Goal: Task Accomplishment & Management: Use online tool/utility

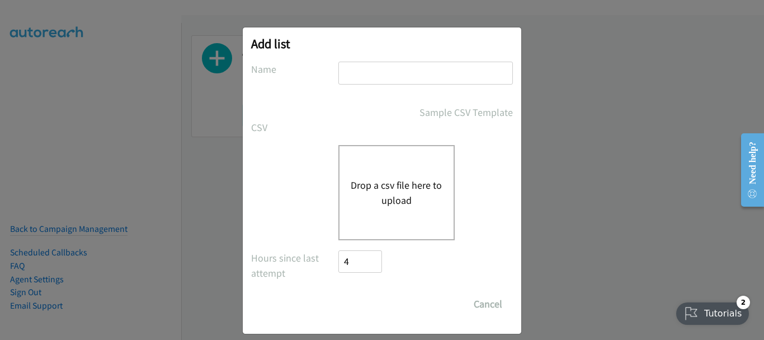
click at [411, 75] on input "text" at bounding box center [426, 73] width 175 height 23
type input "007.2"
click at [365, 208] on div "Drop a csv file here to upload" at bounding box center [397, 192] width 116 height 95
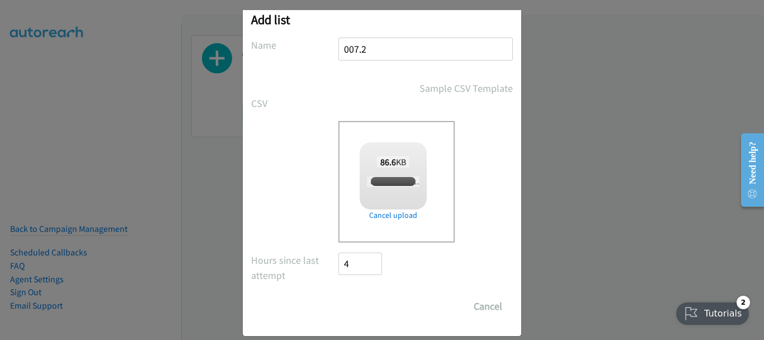
checkbox input "true"
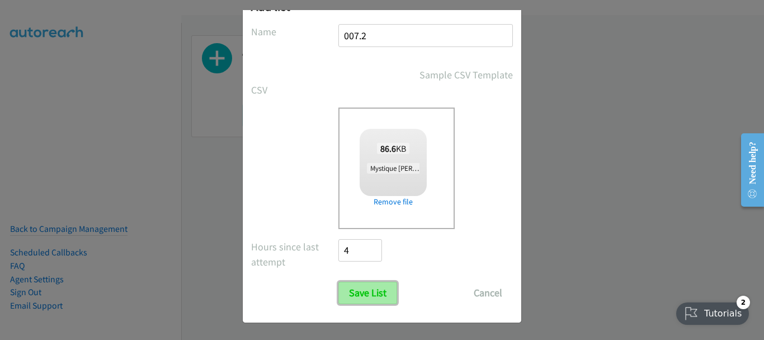
click at [372, 285] on input "Save List" at bounding box center [368, 292] width 59 height 22
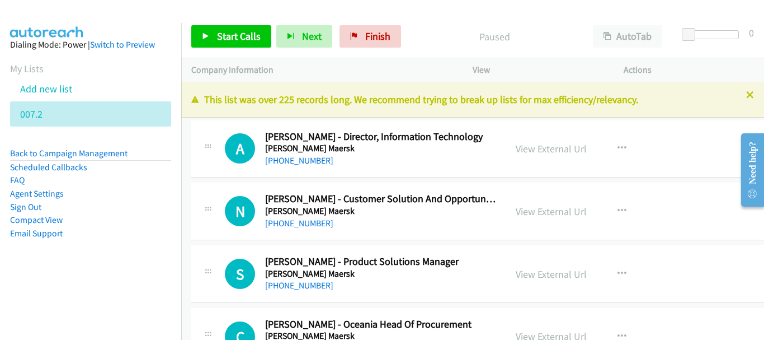
click at [747, 98] on icon at bounding box center [751, 96] width 8 height 8
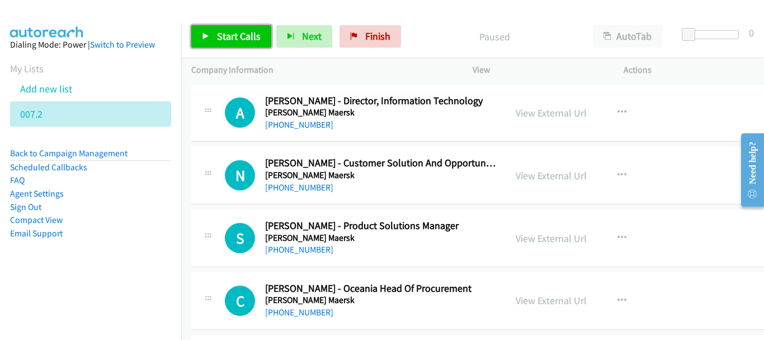
click at [199, 41] on link "Start Calls" at bounding box center [231, 36] width 80 height 22
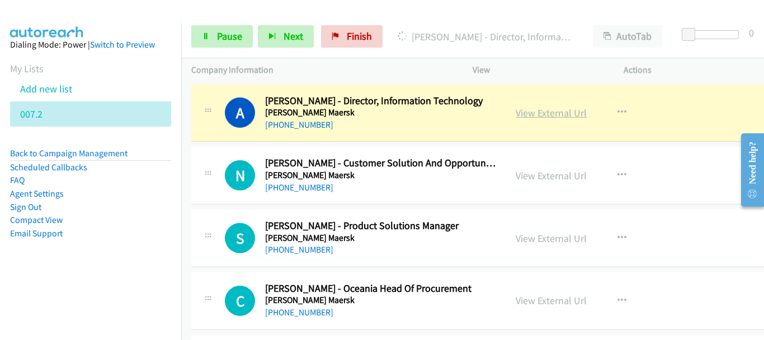
click at [562, 116] on link "View External Url" at bounding box center [551, 112] width 71 height 13
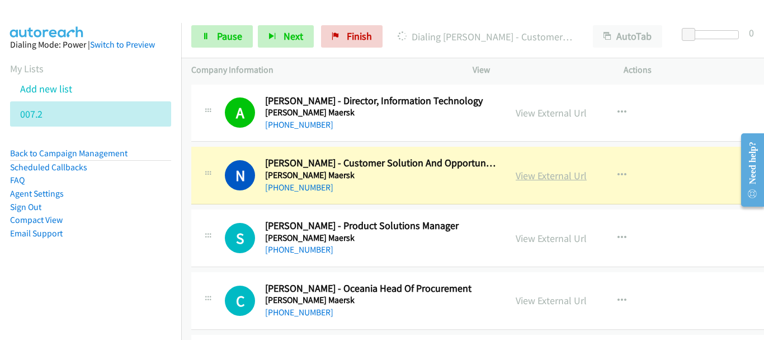
click at [568, 177] on link "View External Url" at bounding box center [551, 175] width 71 height 13
click at [228, 30] on span "Pause" at bounding box center [229, 36] width 25 height 13
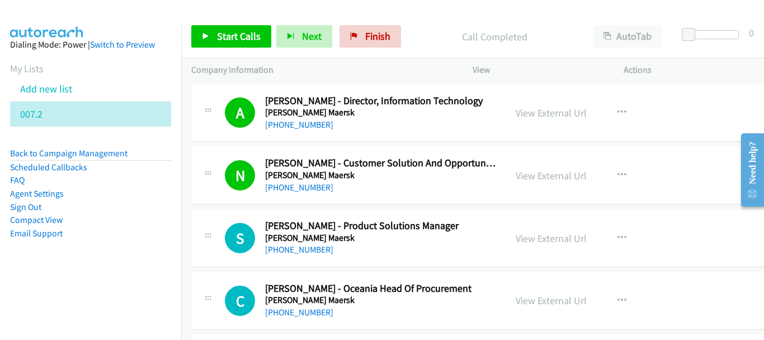
scroll to position [56, 0]
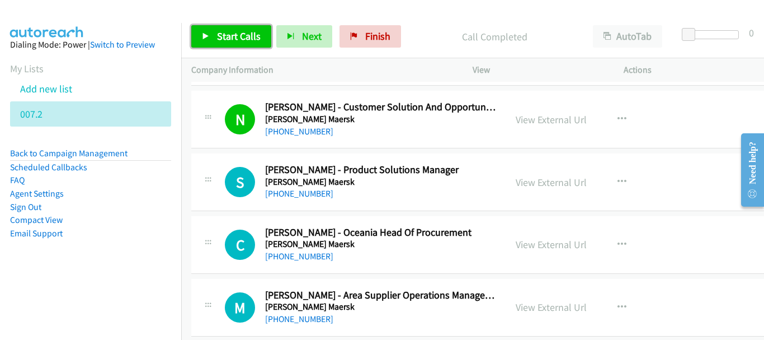
click at [246, 43] on link "Start Calls" at bounding box center [231, 36] width 80 height 22
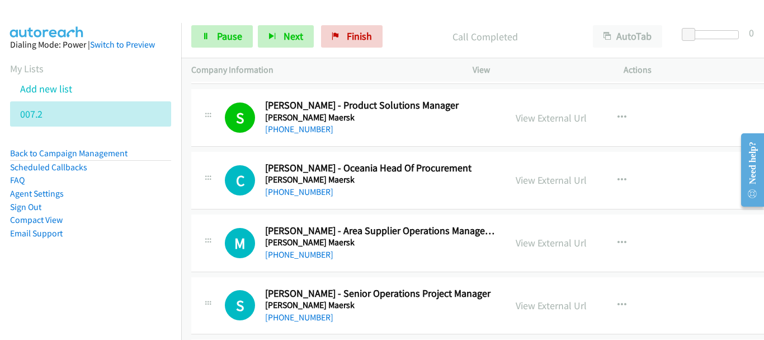
scroll to position [168, 0]
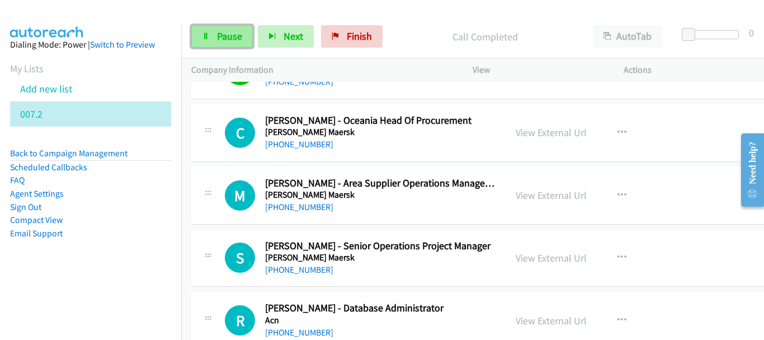
click at [214, 26] on link "Pause" at bounding box center [222, 36] width 62 height 22
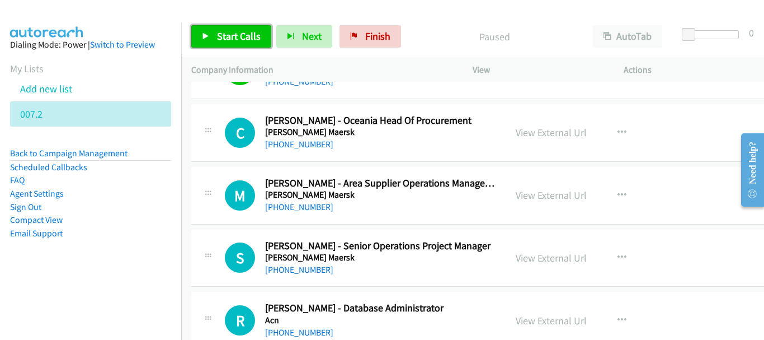
click at [215, 29] on link "Start Calls" at bounding box center [231, 36] width 80 height 22
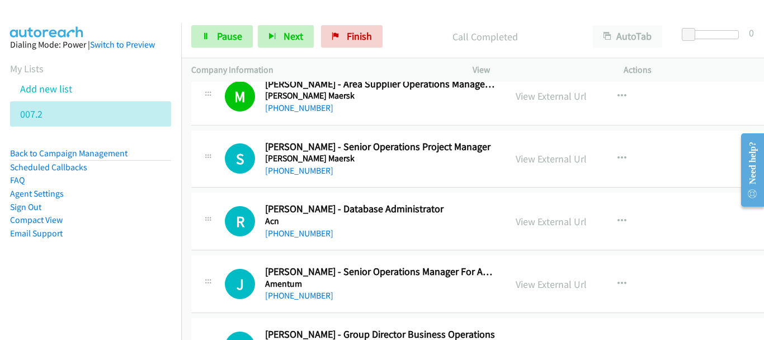
scroll to position [280, 0]
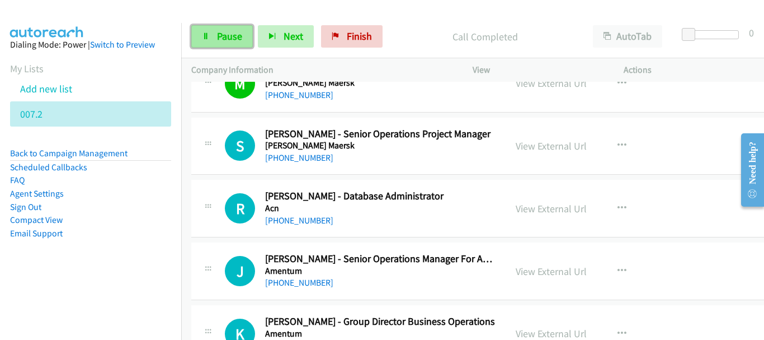
click at [219, 29] on link "Pause" at bounding box center [222, 36] width 62 height 22
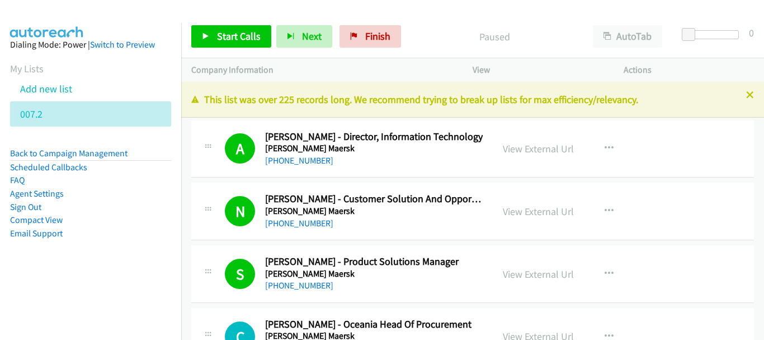
scroll to position [280, 0]
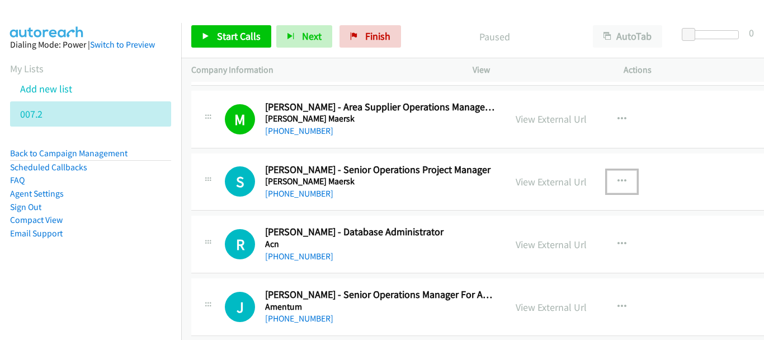
click at [627, 181] on icon "button" at bounding box center [622, 181] width 9 height 9
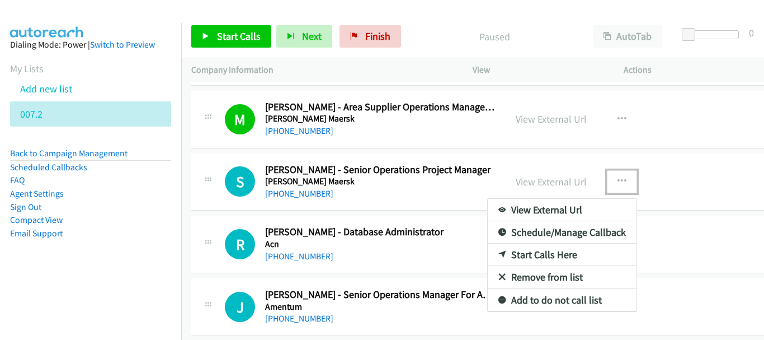
scroll to position [0, 0]
click at [546, 256] on link "Start Calls Here" at bounding box center [562, 254] width 149 height 22
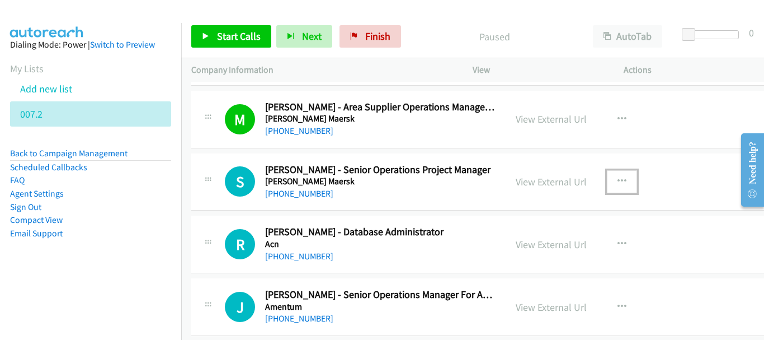
click at [627, 178] on icon "button" at bounding box center [622, 181] width 9 height 9
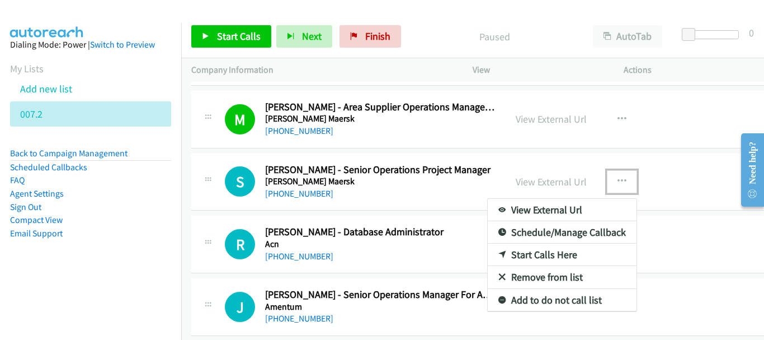
click at [543, 249] on link "Start Calls Here" at bounding box center [562, 254] width 149 height 22
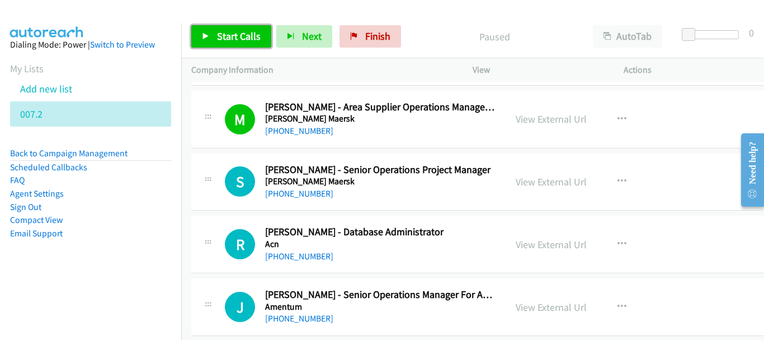
click at [220, 31] on span "Start Calls" at bounding box center [239, 36] width 44 height 13
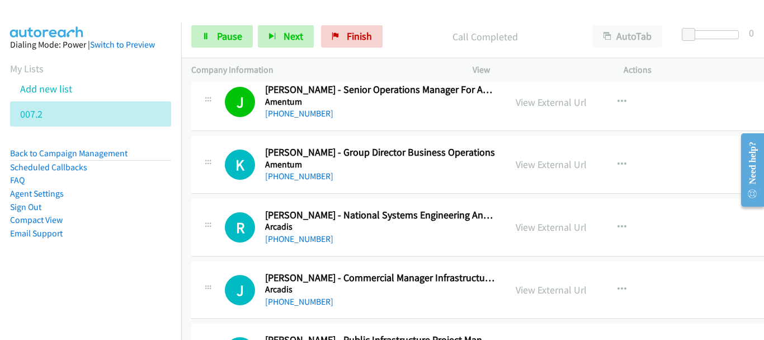
scroll to position [504, 0]
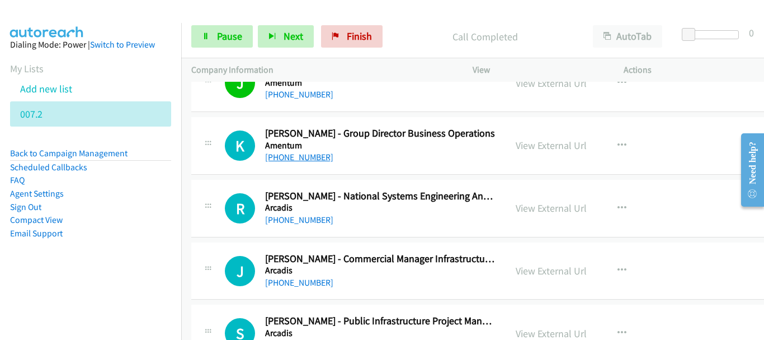
click at [288, 153] on link "[PHONE_NUMBER]" at bounding box center [299, 157] width 68 height 11
drag, startPoint x: 231, startPoint y: 33, endPoint x: 207, endPoint y: 32, distance: 24.1
click at [231, 33] on span "Pause" at bounding box center [229, 36] width 25 height 13
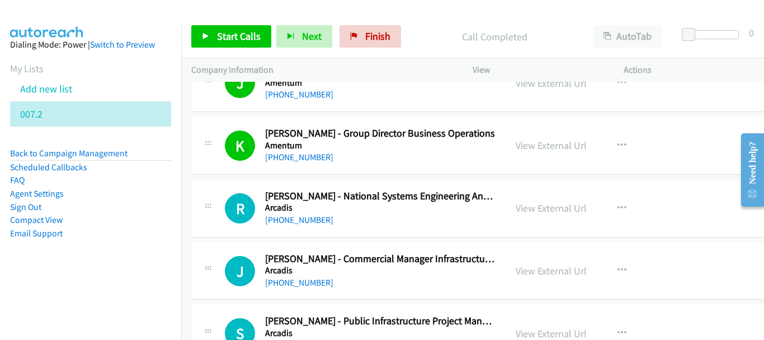
scroll to position [560, 0]
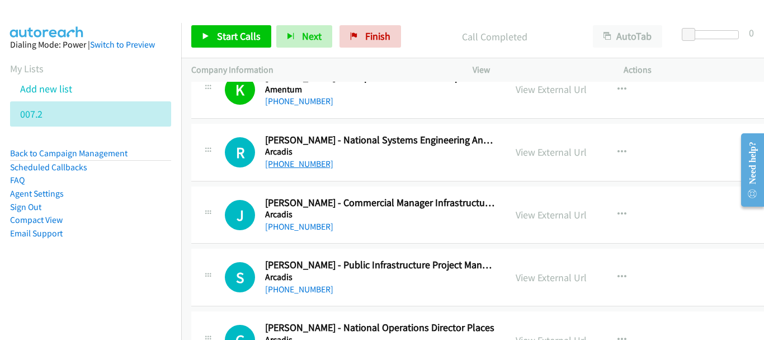
click at [297, 159] on link "[PHONE_NUMBER]" at bounding box center [299, 163] width 68 height 11
click at [289, 228] on link "[PHONE_NUMBER]" at bounding box center [299, 226] width 68 height 11
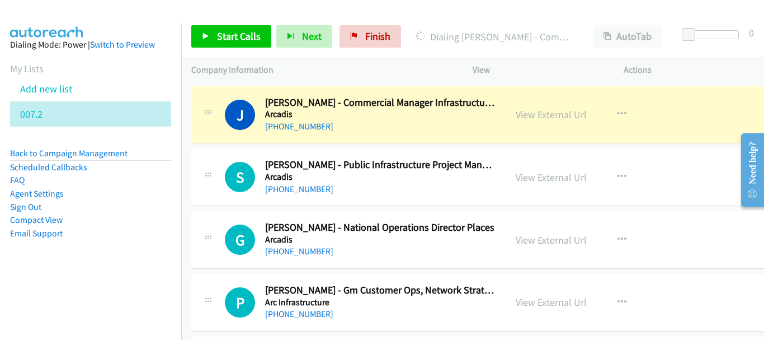
scroll to position [672, 0]
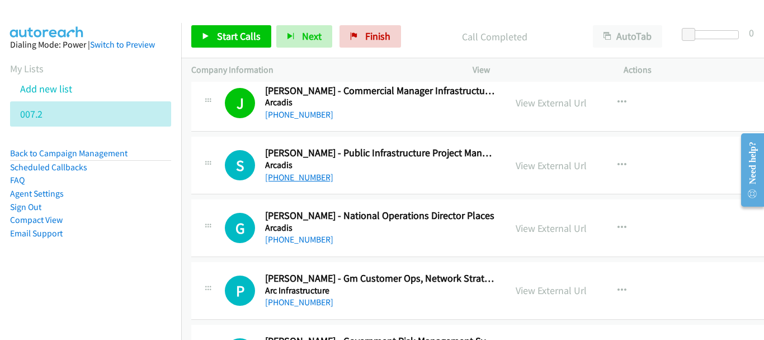
click at [276, 175] on link "[PHONE_NUMBER]" at bounding box center [299, 177] width 68 height 11
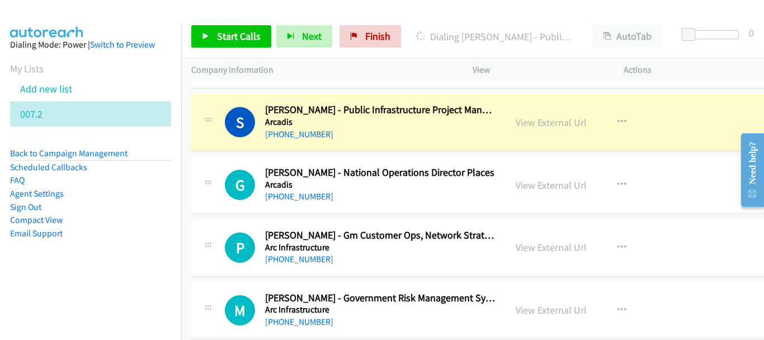
scroll to position [727, 0]
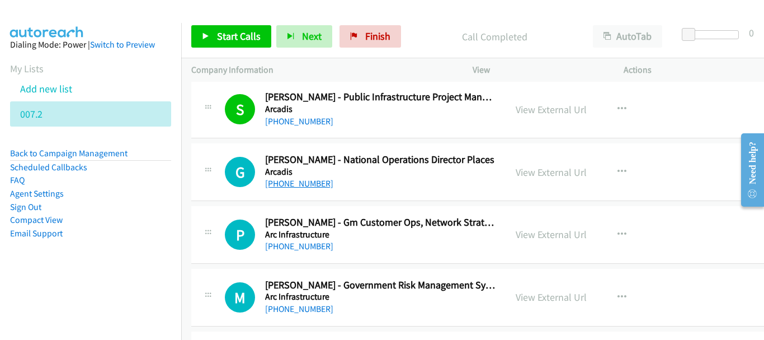
click at [313, 185] on link "[PHONE_NUMBER]" at bounding box center [299, 183] width 68 height 11
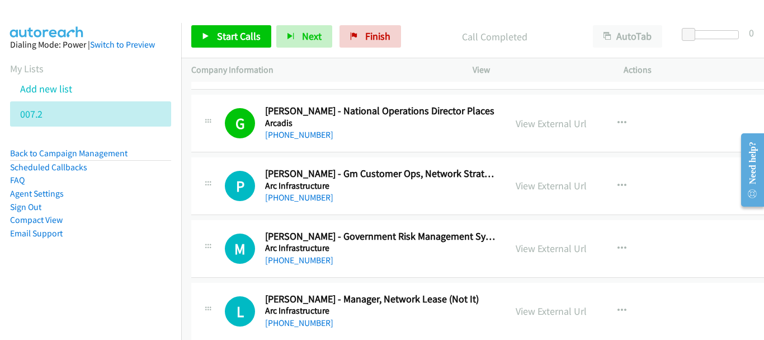
scroll to position [783, 0]
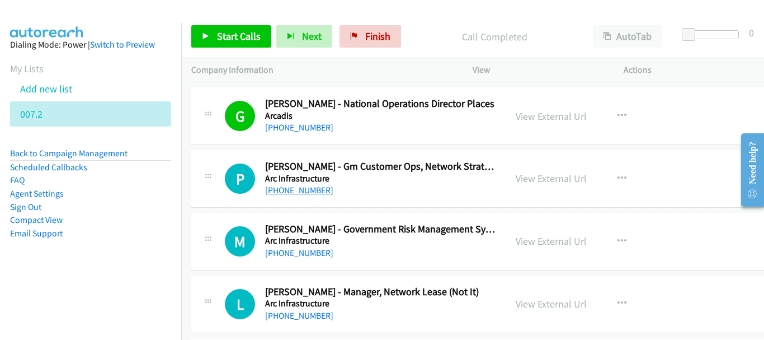
click at [298, 191] on link "[PHONE_NUMBER]" at bounding box center [299, 190] width 68 height 11
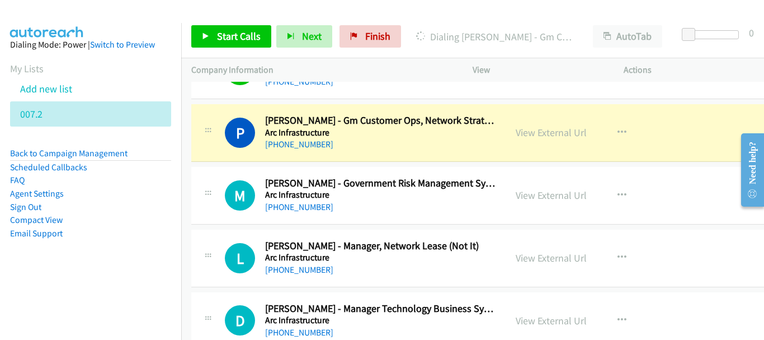
scroll to position [839, 0]
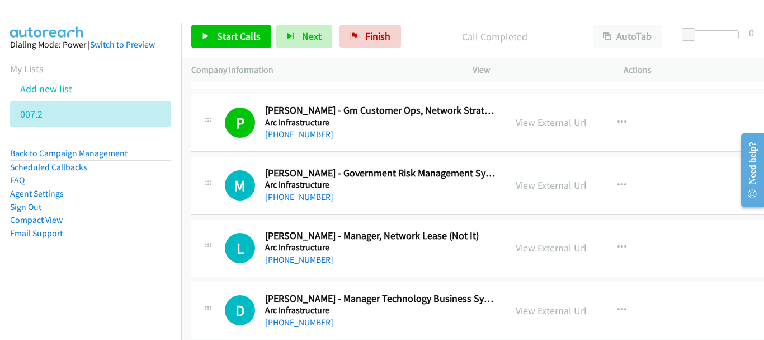
click at [305, 196] on link "[PHONE_NUMBER]" at bounding box center [299, 196] width 68 height 11
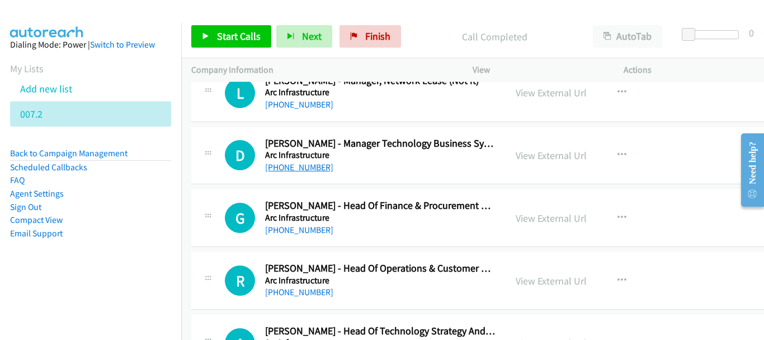
scroll to position [1007, 0]
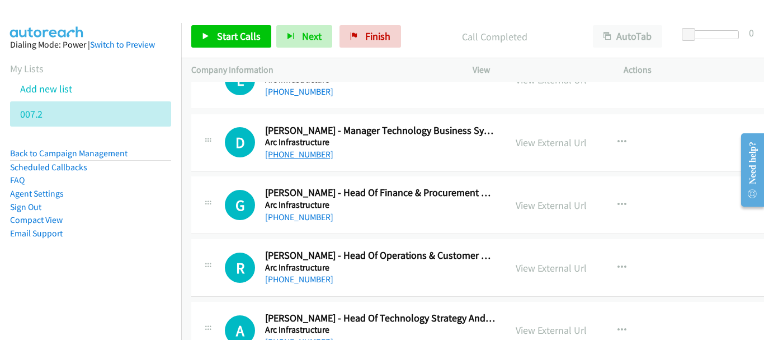
click at [298, 158] on link "[PHONE_NUMBER]" at bounding box center [299, 154] width 68 height 11
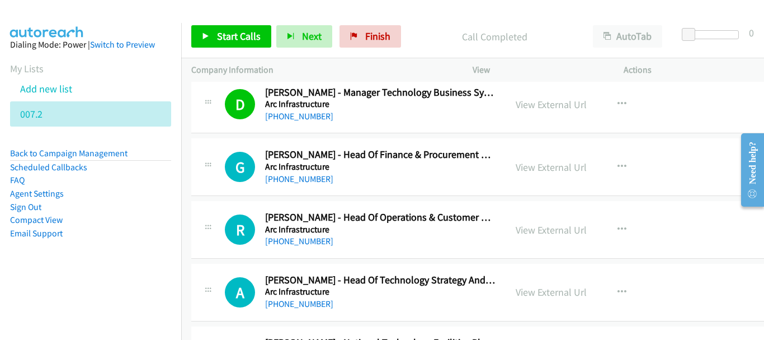
scroll to position [1063, 0]
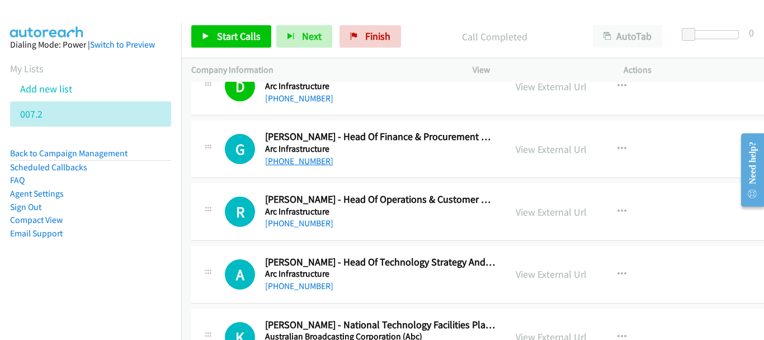
click at [288, 160] on link "[PHONE_NUMBER]" at bounding box center [299, 161] width 68 height 11
click at [272, 225] on link "[PHONE_NUMBER]" at bounding box center [299, 223] width 68 height 11
click at [551, 213] on link "View External Url" at bounding box center [551, 211] width 71 height 13
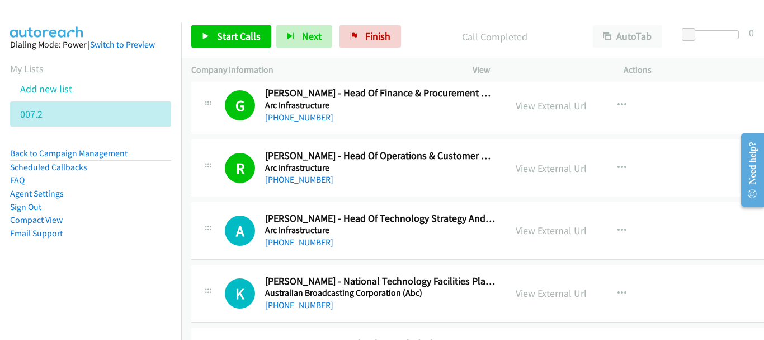
scroll to position [1119, 0]
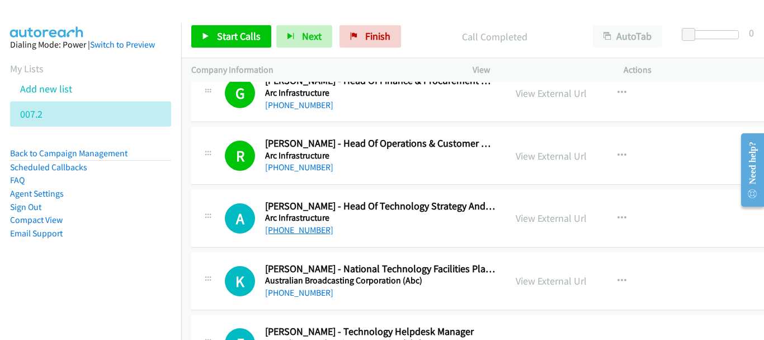
click at [301, 234] on link "[PHONE_NUMBER]" at bounding box center [299, 229] width 68 height 11
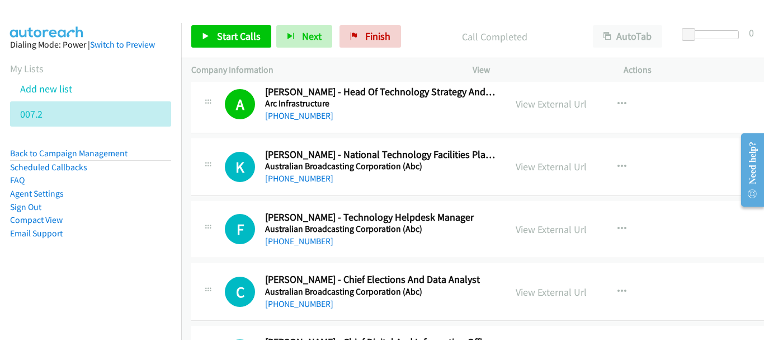
scroll to position [1287, 0]
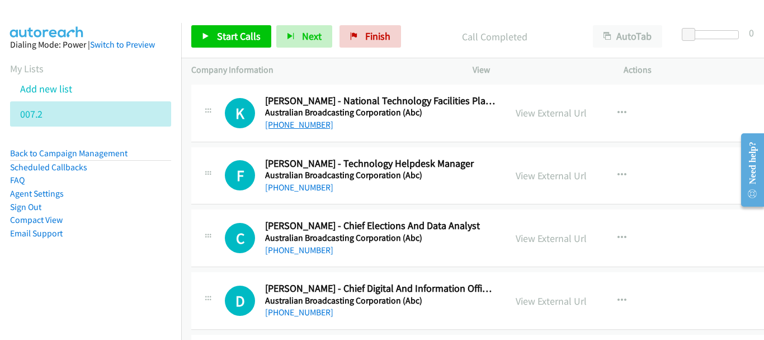
click at [284, 128] on link "[PHONE_NUMBER]" at bounding box center [299, 124] width 68 height 11
click at [306, 191] on link "[PHONE_NUMBER]" at bounding box center [299, 187] width 68 height 11
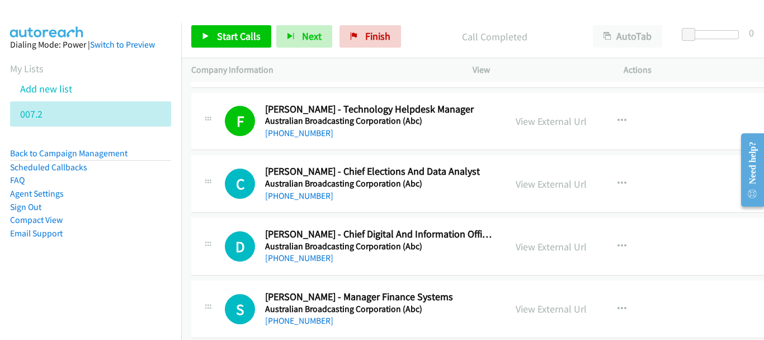
scroll to position [1343, 0]
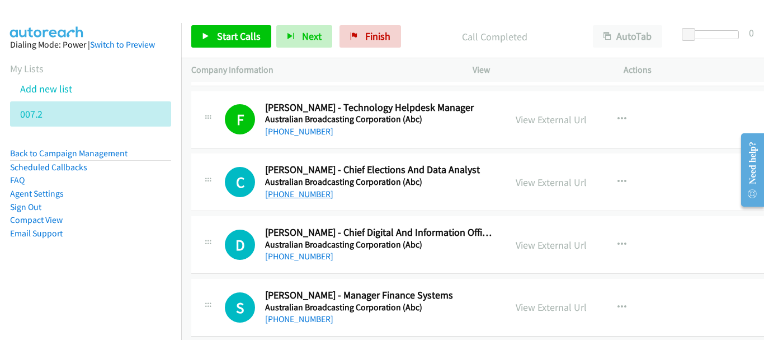
click at [279, 194] on link "[PHONE_NUMBER]" at bounding box center [299, 194] width 68 height 11
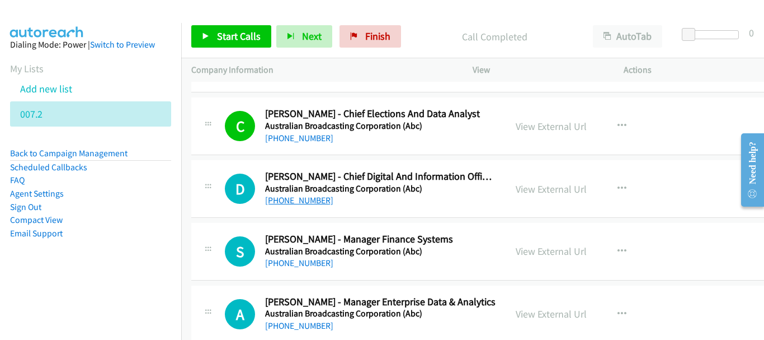
click at [306, 203] on link "[PHONE_NUMBER]" at bounding box center [299, 200] width 68 height 11
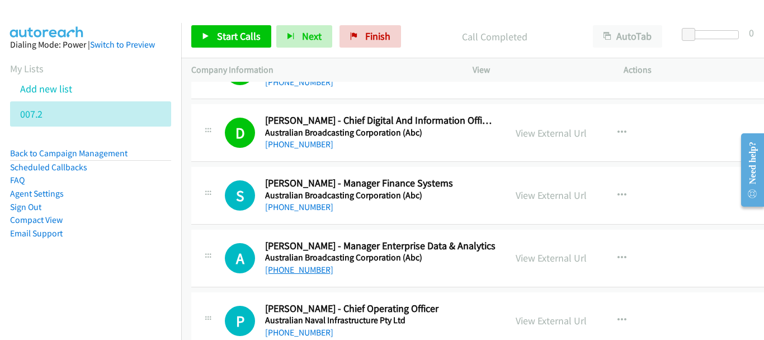
click at [276, 267] on link "[PHONE_NUMBER]" at bounding box center [299, 269] width 68 height 11
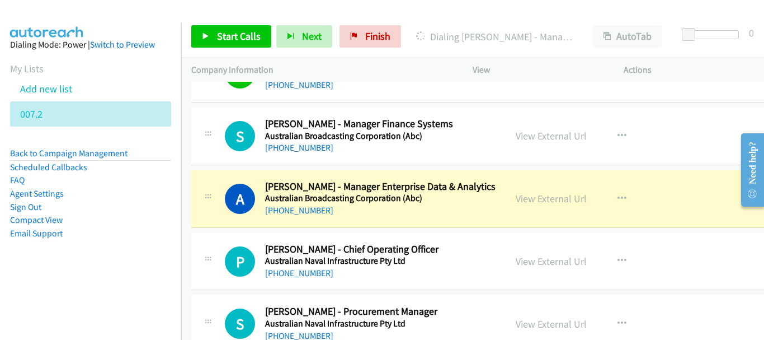
scroll to position [1567, 0]
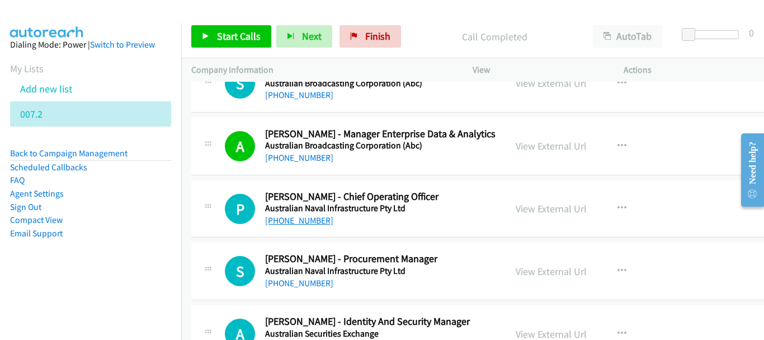
click at [295, 224] on link "[PHONE_NUMBER]" at bounding box center [299, 220] width 68 height 11
click at [296, 220] on link "[PHONE_NUMBER]" at bounding box center [299, 220] width 68 height 11
click at [297, 285] on link "[PHONE_NUMBER]" at bounding box center [299, 283] width 68 height 11
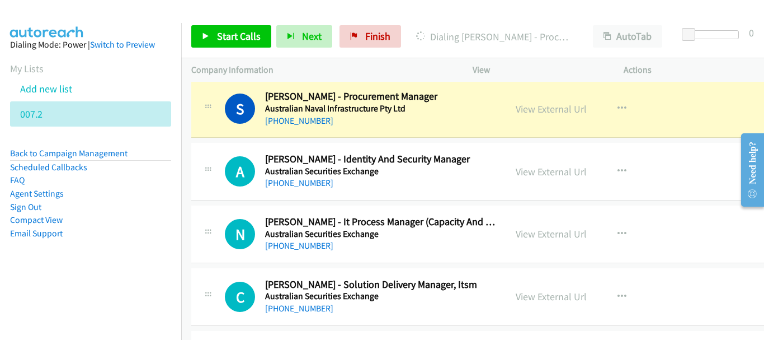
scroll to position [1735, 0]
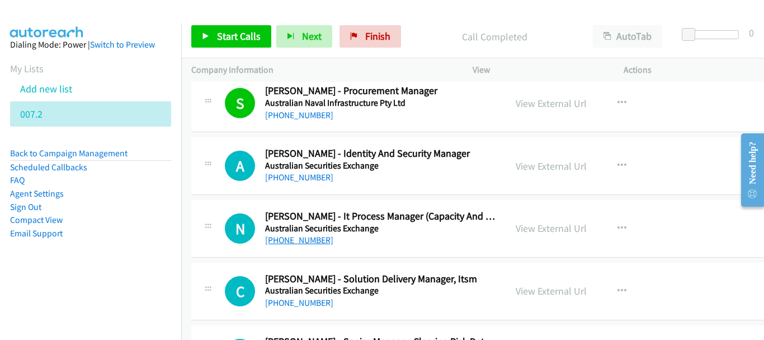
click at [299, 236] on link "[PHONE_NUMBER]" at bounding box center [299, 239] width 68 height 11
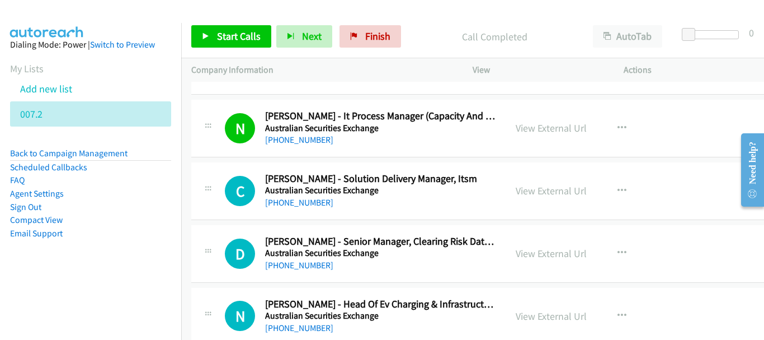
scroll to position [1847, 0]
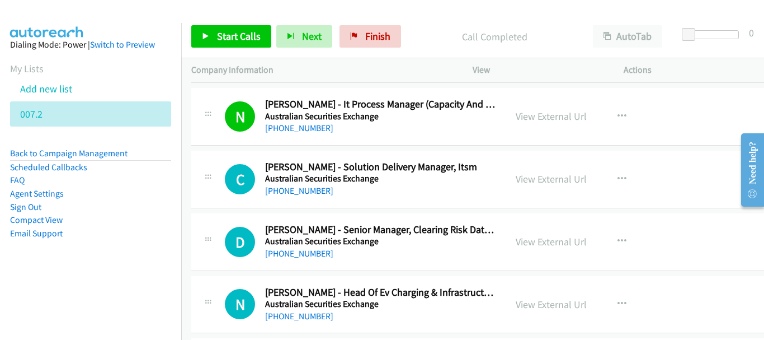
drag, startPoint x: 303, startPoint y: 190, endPoint x: 264, endPoint y: 182, distance: 39.9
click at [303, 190] on link "[PHONE_NUMBER]" at bounding box center [299, 190] width 68 height 11
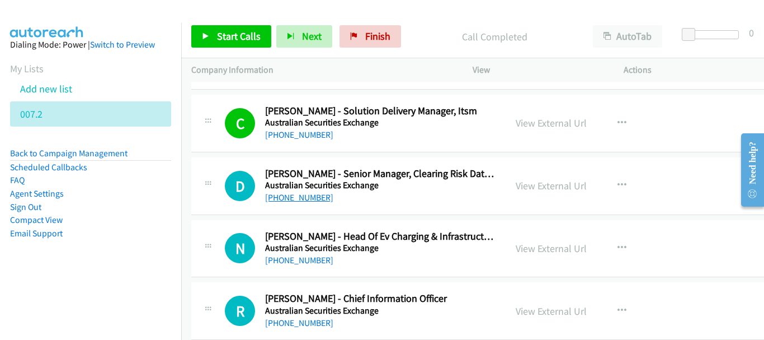
click at [303, 198] on link "[PHONE_NUMBER]" at bounding box center [299, 197] width 68 height 11
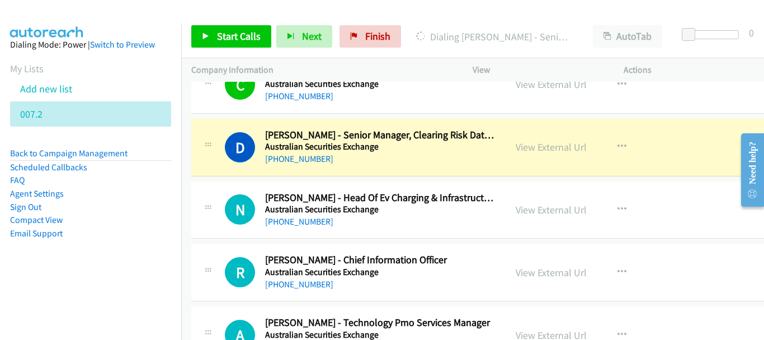
scroll to position [1959, 0]
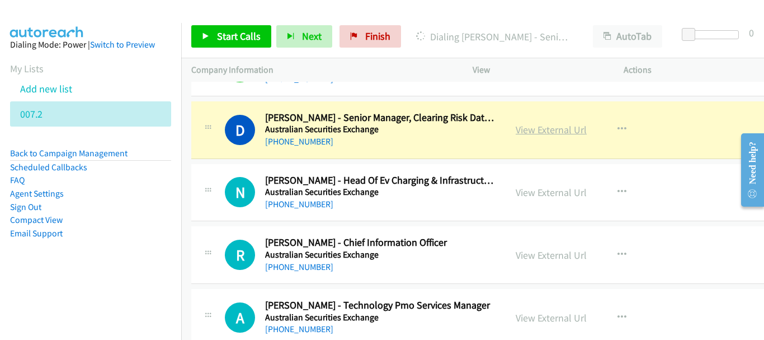
click at [551, 133] on link "View External Url" at bounding box center [551, 129] width 71 height 13
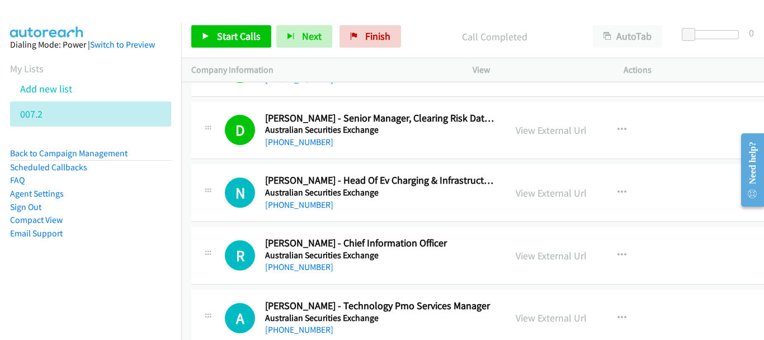
scroll to position [2015, 0]
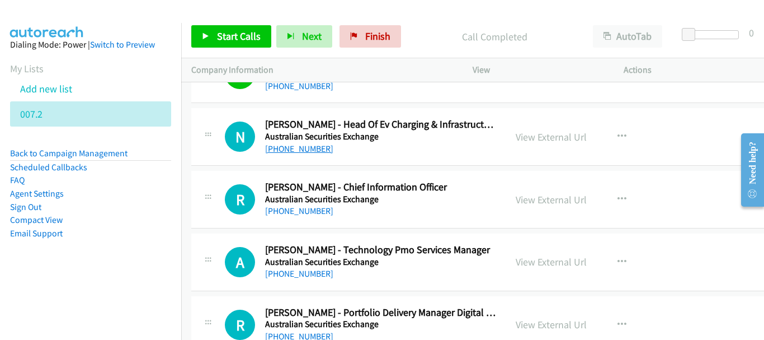
click at [295, 146] on link "[PHONE_NUMBER]" at bounding box center [299, 148] width 68 height 11
click at [291, 145] on link "[PHONE_NUMBER]" at bounding box center [299, 148] width 68 height 11
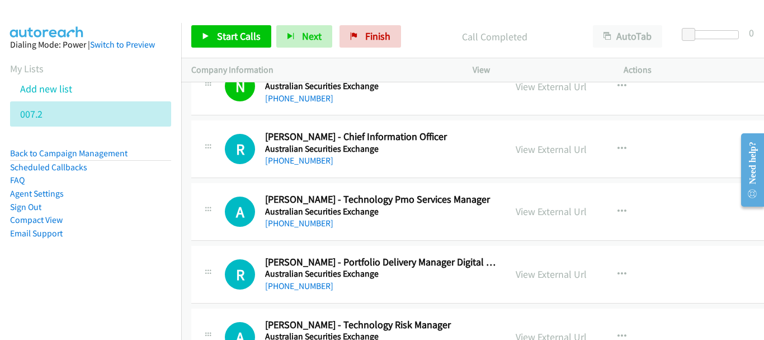
scroll to position [2071, 0]
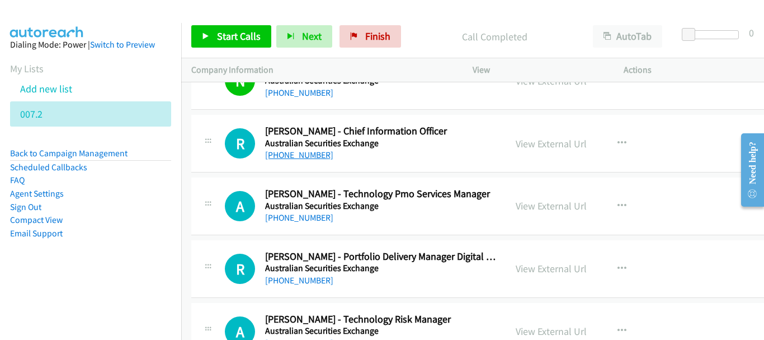
click at [285, 157] on link "[PHONE_NUMBER]" at bounding box center [299, 154] width 68 height 11
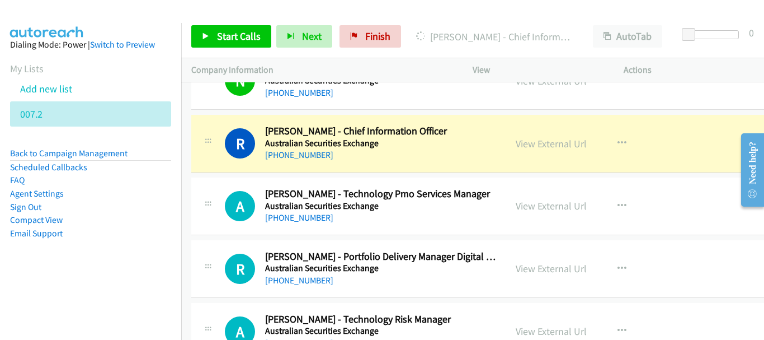
click at [410, 69] on p "Company Information" at bounding box center [321, 69] width 261 height 13
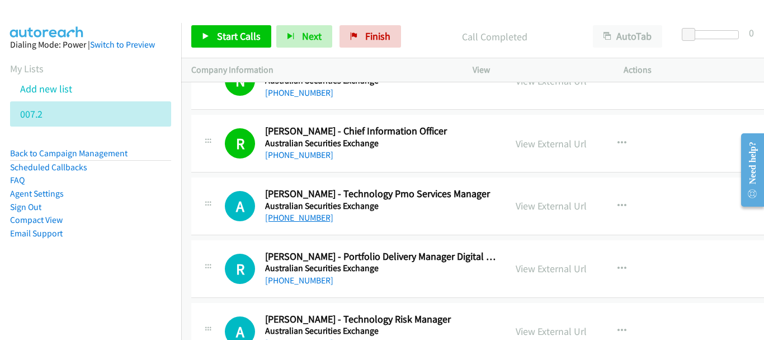
click at [313, 222] on link "[PHONE_NUMBER]" at bounding box center [299, 217] width 68 height 11
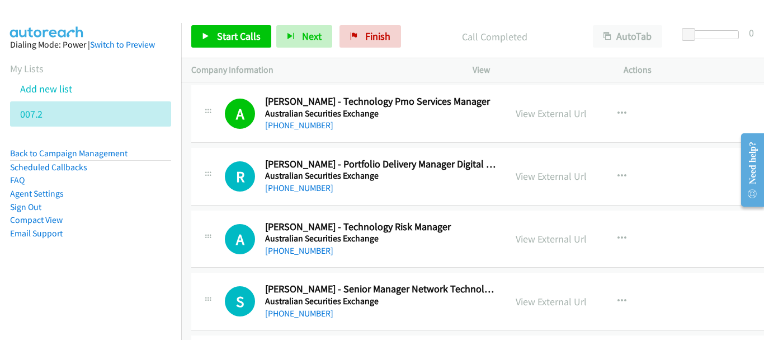
scroll to position [2182, 0]
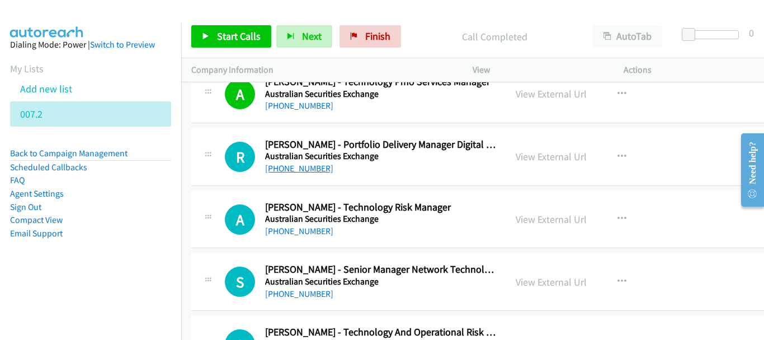
click at [297, 170] on link "[PHONE_NUMBER]" at bounding box center [299, 168] width 68 height 11
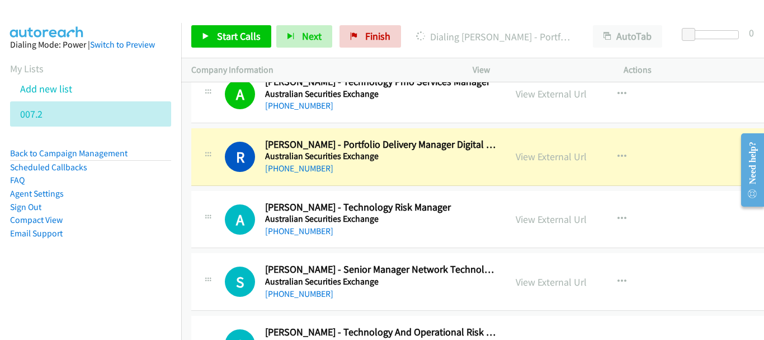
drag, startPoint x: 561, startPoint y: 154, endPoint x: 272, endPoint y: 12, distance: 321.8
click at [552, 156] on link "View External Url" at bounding box center [551, 156] width 71 height 13
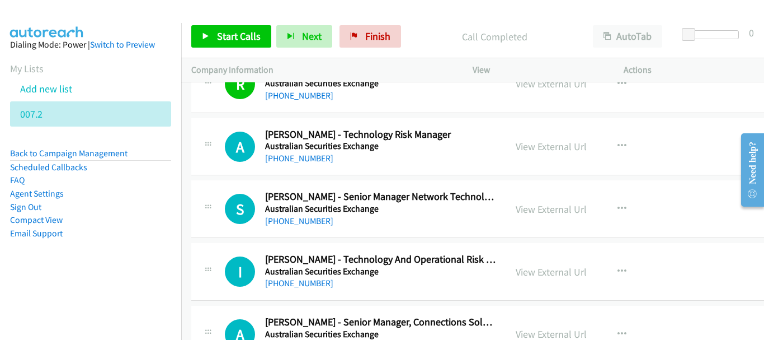
scroll to position [2238, 0]
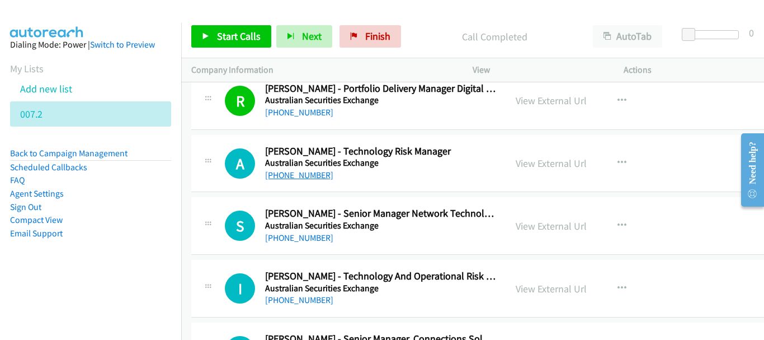
click at [308, 172] on link "[PHONE_NUMBER]" at bounding box center [299, 175] width 68 height 11
click at [273, 240] on link "[PHONE_NUMBER]" at bounding box center [299, 237] width 68 height 11
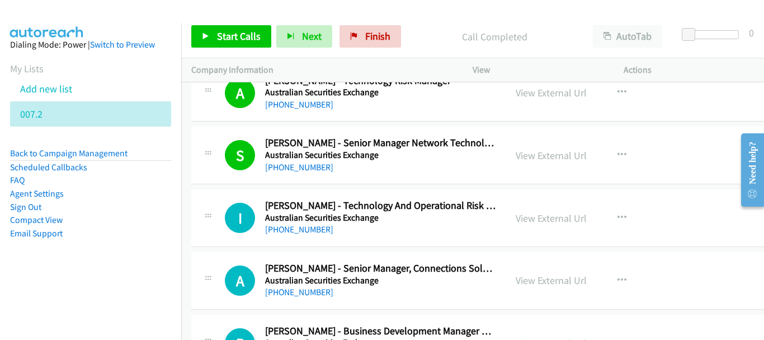
scroll to position [2350, 0]
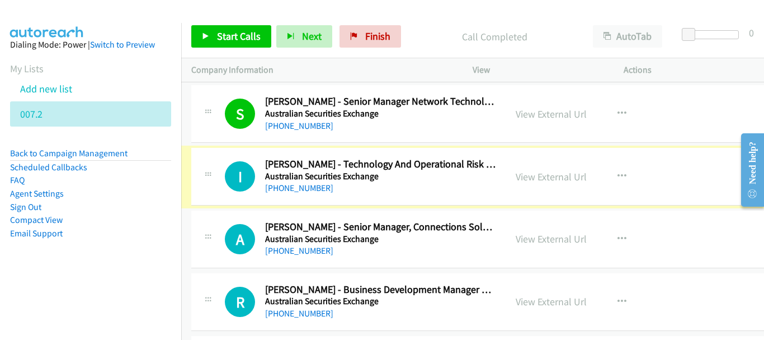
click at [306, 190] on link "[PHONE_NUMBER]" at bounding box center [299, 187] width 68 height 11
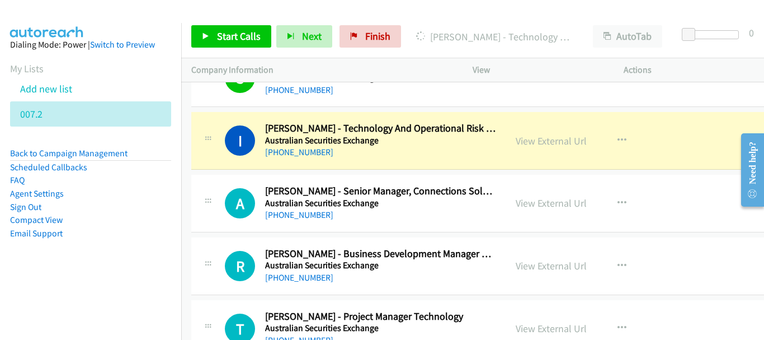
scroll to position [2406, 0]
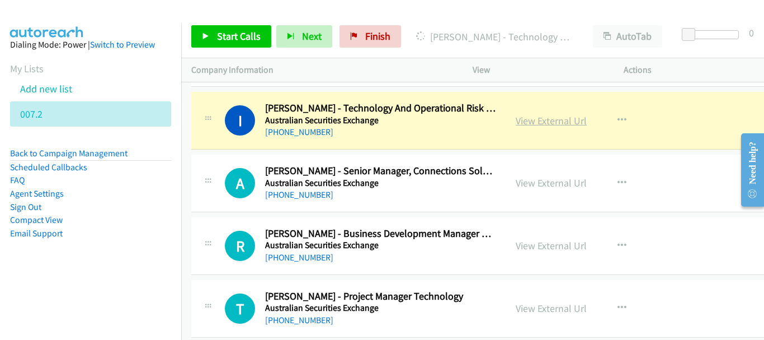
click at [548, 116] on link "View External Url" at bounding box center [551, 120] width 71 height 13
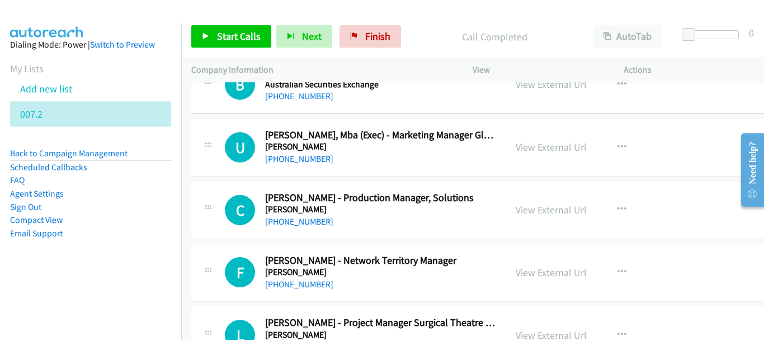
scroll to position [3526, 0]
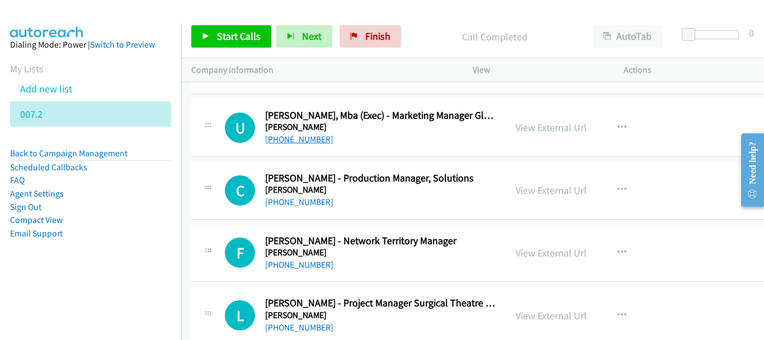
click at [278, 142] on link "[PHONE_NUMBER]" at bounding box center [299, 139] width 68 height 11
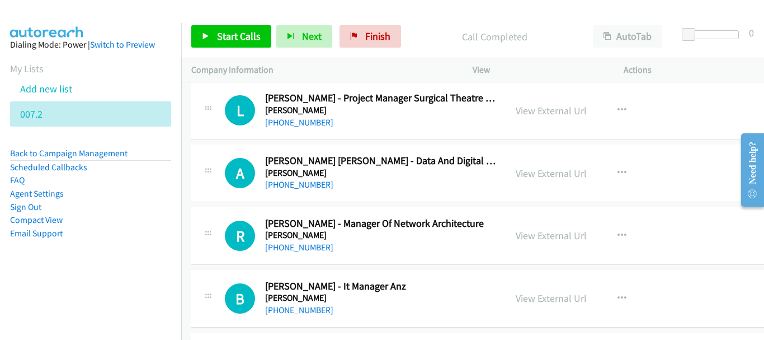
scroll to position [3749, 0]
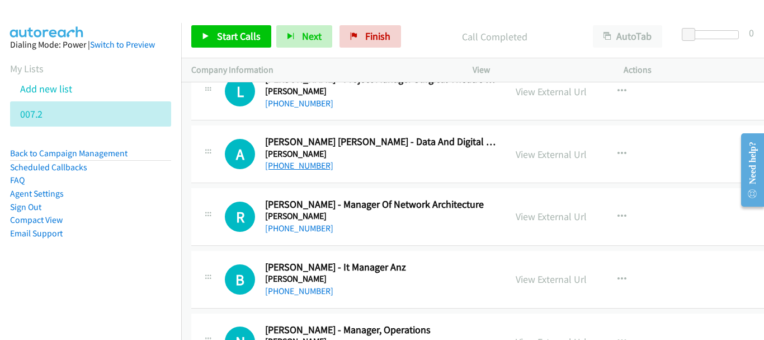
click at [292, 162] on link "[PHONE_NUMBER]" at bounding box center [299, 165] width 68 height 11
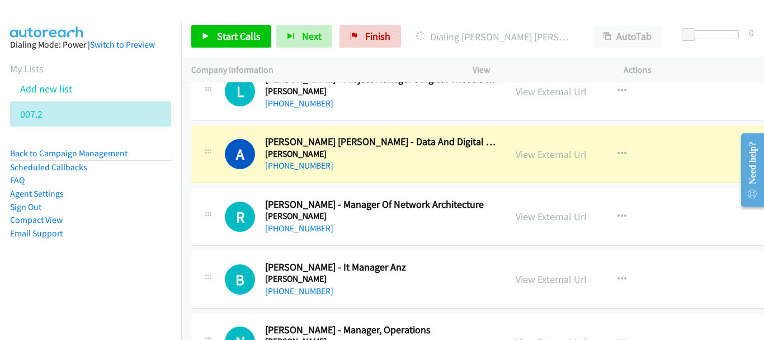
scroll to position [3805, 0]
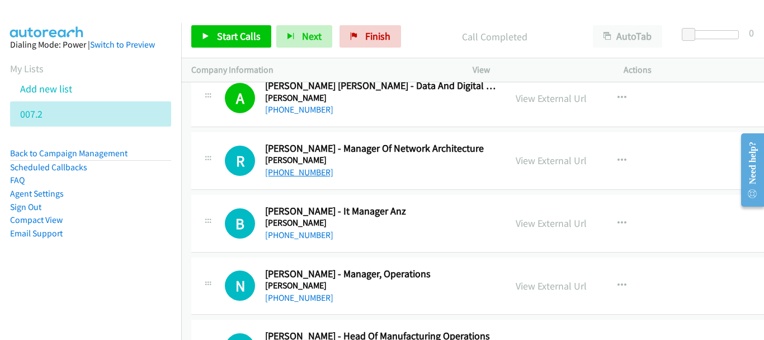
click at [315, 170] on link "[PHONE_NUMBER]" at bounding box center [299, 172] width 68 height 11
click at [637, 222] on button "button" at bounding box center [622, 223] width 30 height 22
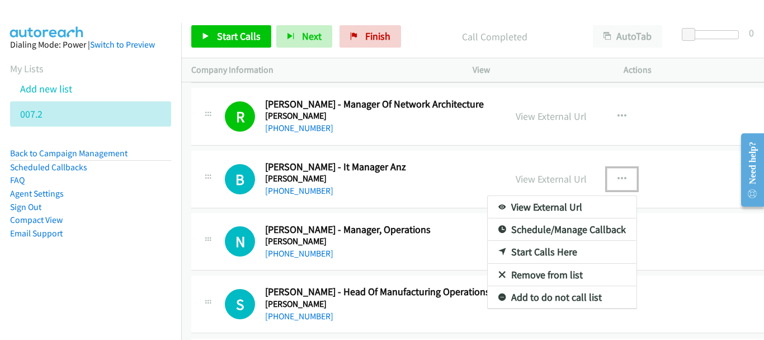
scroll to position [3861, 0]
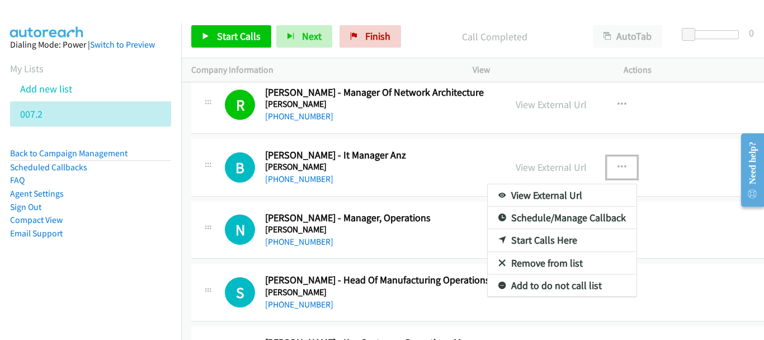
click at [547, 242] on link "Start Calls Here" at bounding box center [562, 240] width 149 height 22
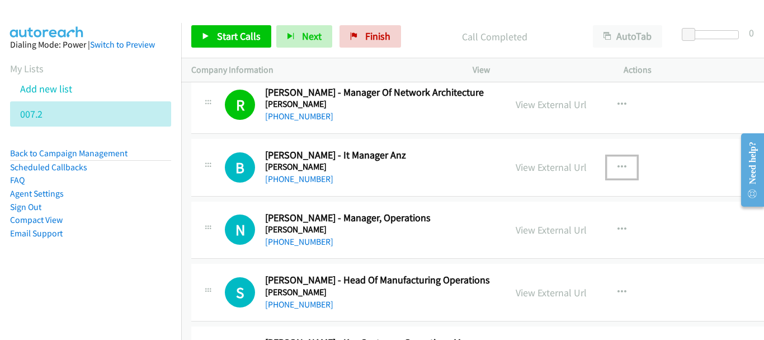
click at [633, 168] on button "button" at bounding box center [622, 167] width 30 height 22
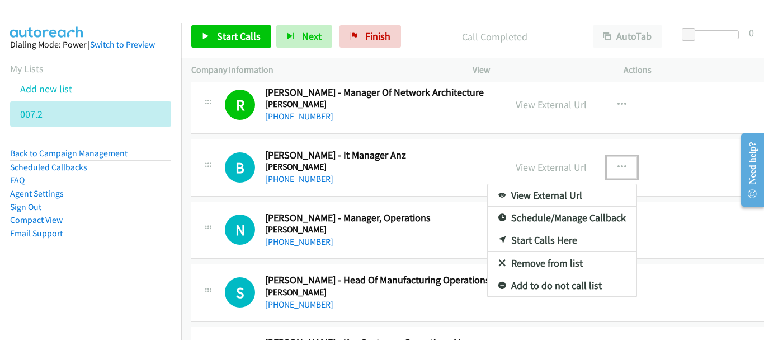
drag, startPoint x: 566, startPoint y: 242, endPoint x: 439, endPoint y: 198, distance: 134.0
click at [631, 163] on div at bounding box center [382, 170] width 764 height 340
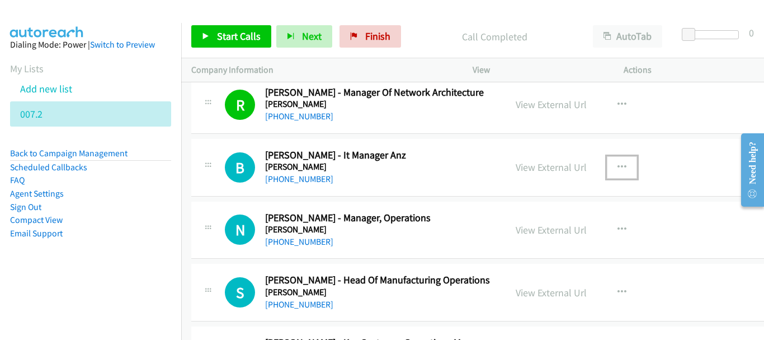
click at [627, 168] on icon "button" at bounding box center [622, 167] width 9 height 9
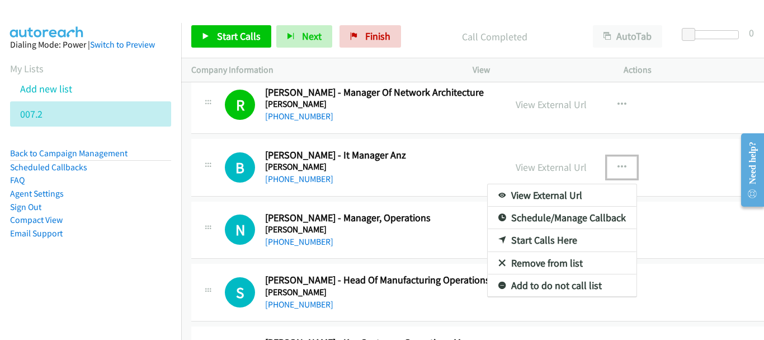
click at [546, 236] on link "Start Calls Here" at bounding box center [562, 240] width 149 height 22
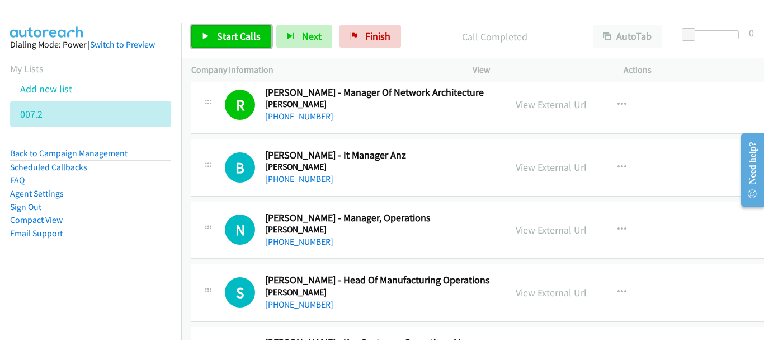
click at [238, 33] on span "Start Calls" at bounding box center [239, 36] width 44 height 13
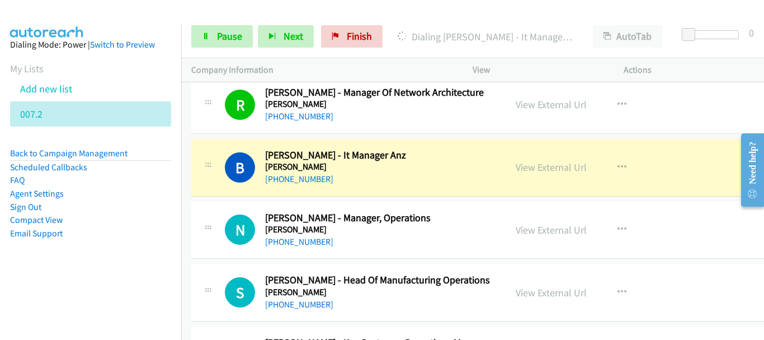
scroll to position [3917, 0]
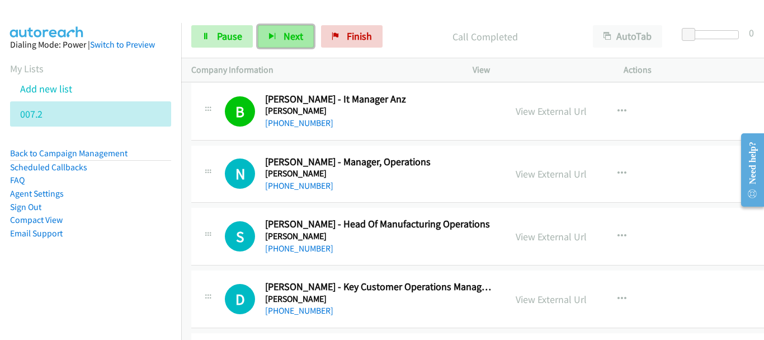
click at [289, 44] on button "Next" at bounding box center [286, 36] width 56 height 22
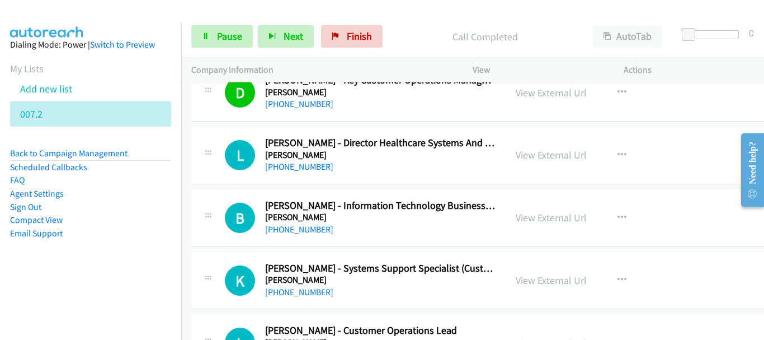
scroll to position [4141, 0]
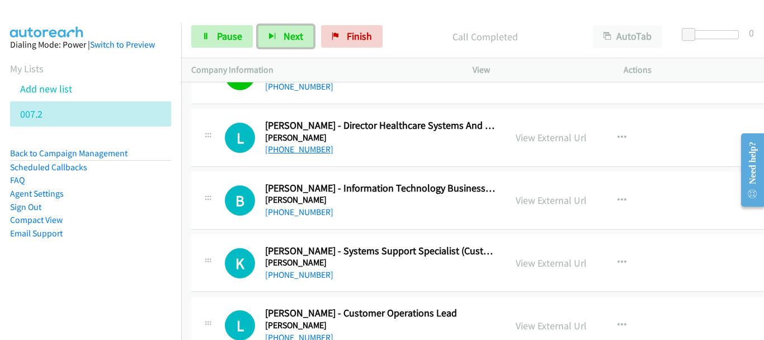
click at [295, 152] on link "[PHONE_NUMBER]" at bounding box center [299, 149] width 68 height 11
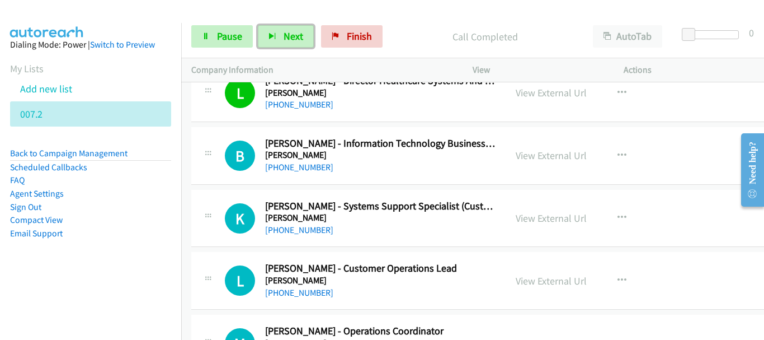
scroll to position [4197, 0]
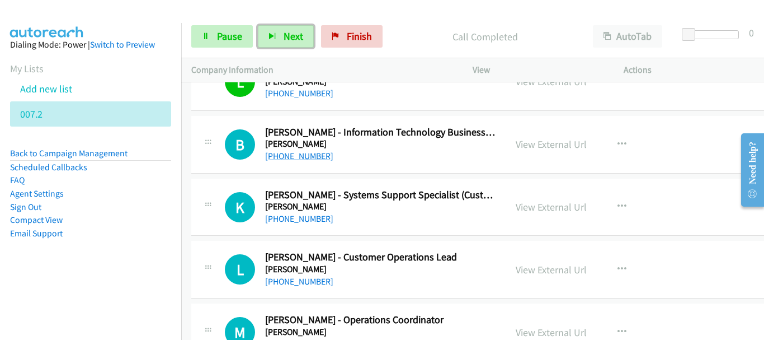
click at [281, 155] on link "[PHONE_NUMBER]" at bounding box center [299, 156] width 68 height 11
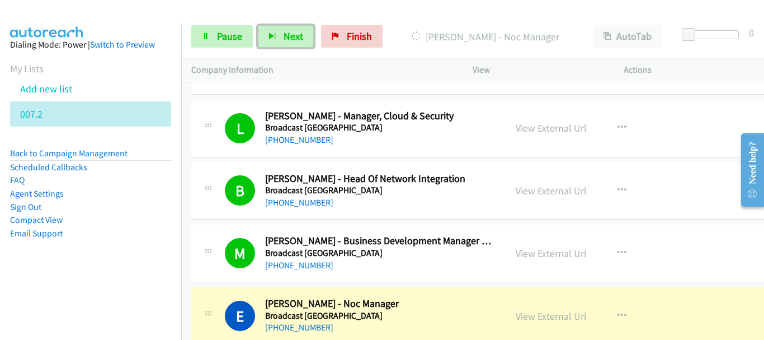
scroll to position [4701, 0]
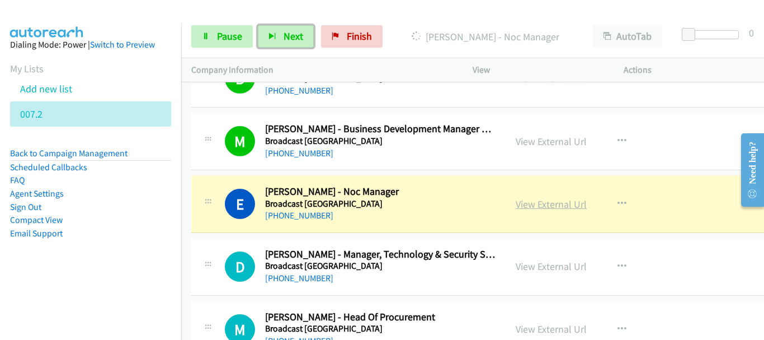
click at [560, 201] on link "View External Url" at bounding box center [551, 204] width 71 height 13
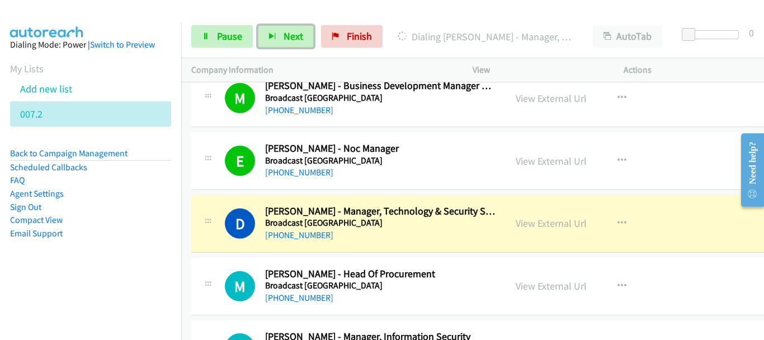
scroll to position [4757, 0]
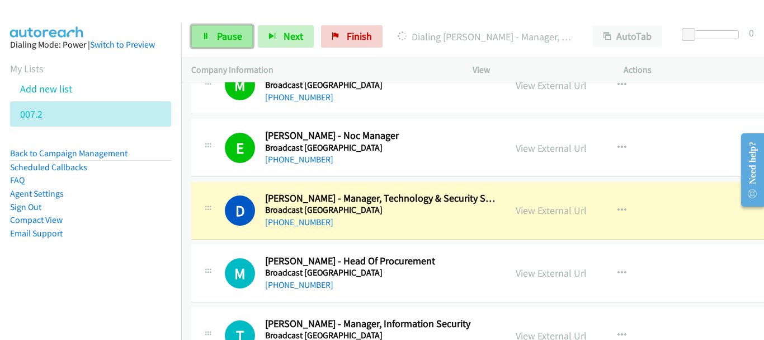
click at [214, 41] on link "Pause" at bounding box center [222, 36] width 62 height 22
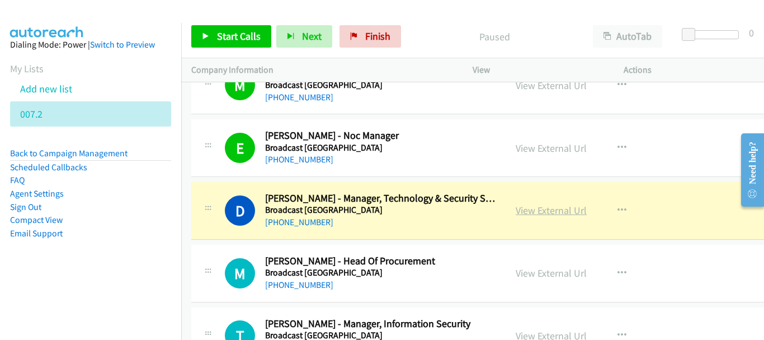
click at [562, 215] on link "View External Url" at bounding box center [551, 210] width 71 height 13
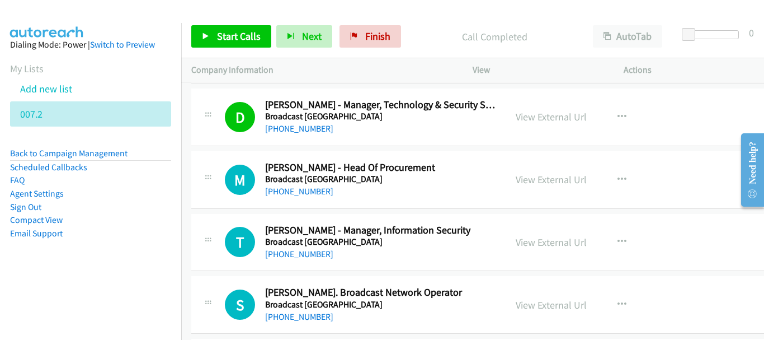
scroll to position [4869, 0]
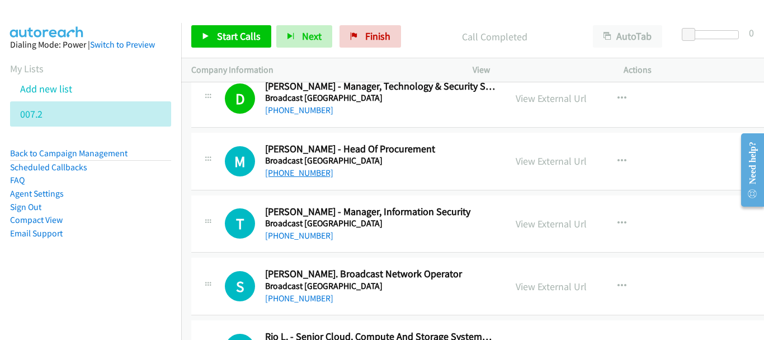
click at [282, 170] on link "[PHONE_NUMBER]" at bounding box center [299, 172] width 68 height 11
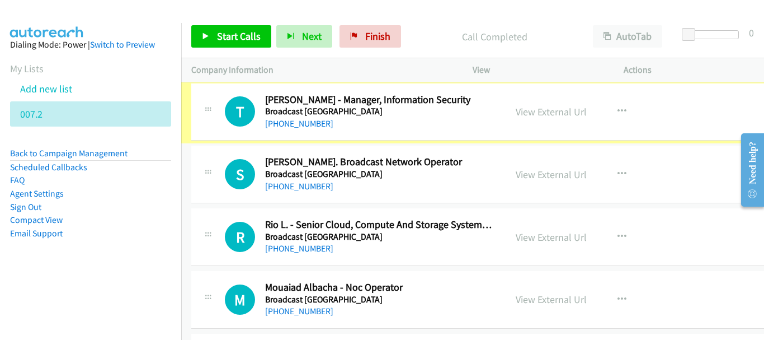
scroll to position [4981, 0]
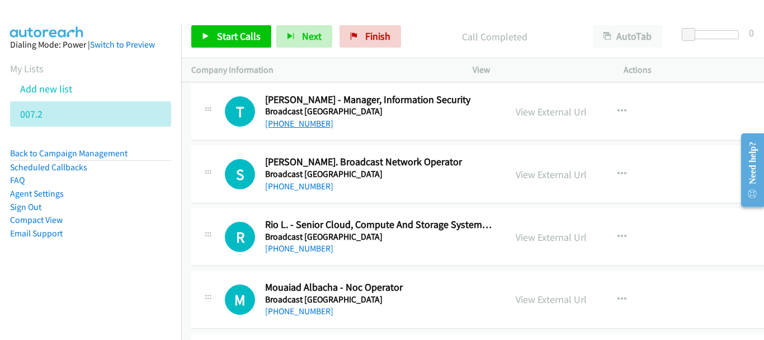
click at [318, 125] on link "[PHONE_NUMBER]" at bounding box center [299, 123] width 68 height 11
click at [238, 41] on span "Start Calls" at bounding box center [239, 36] width 44 height 13
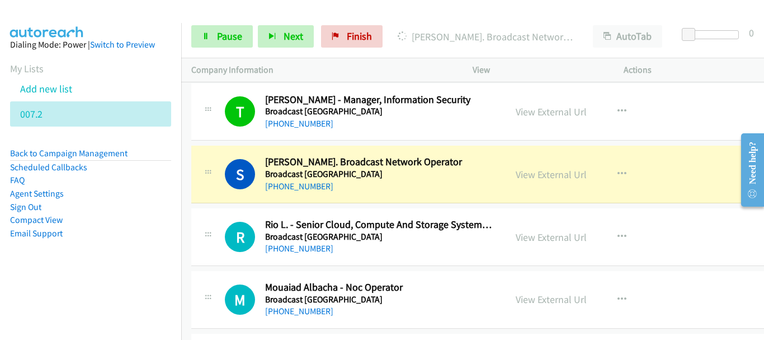
scroll to position [5037, 0]
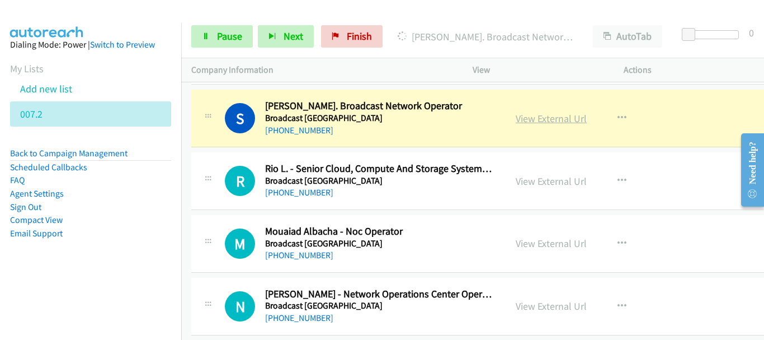
click at [550, 120] on link "View External Url" at bounding box center [551, 118] width 71 height 13
click at [557, 121] on link "View External Url" at bounding box center [551, 118] width 71 height 13
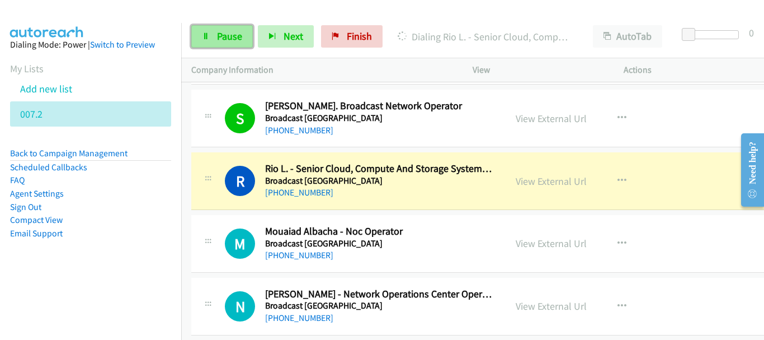
click at [213, 39] on link "Pause" at bounding box center [222, 36] width 62 height 22
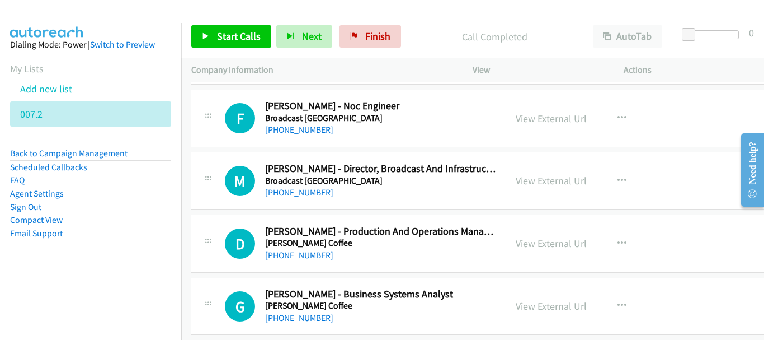
scroll to position [6100, 0]
click at [627, 243] on icon "button" at bounding box center [622, 244] width 9 height 9
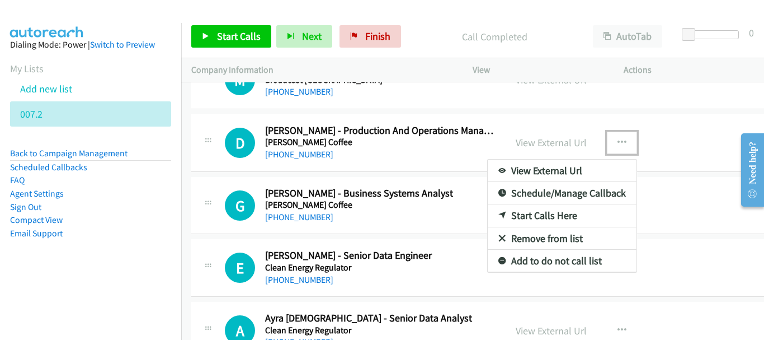
scroll to position [6212, 0]
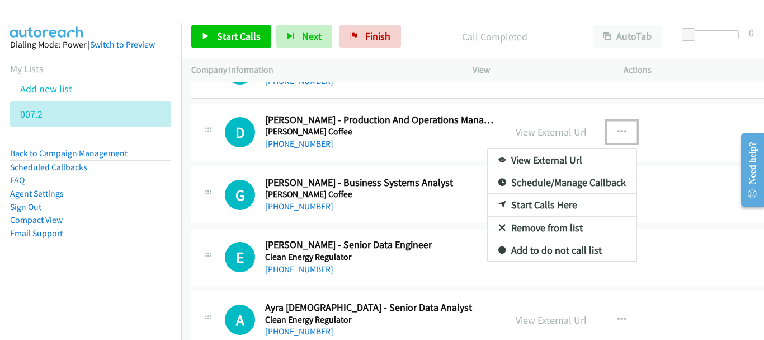
click at [555, 206] on link "Start Calls Here" at bounding box center [562, 205] width 149 height 22
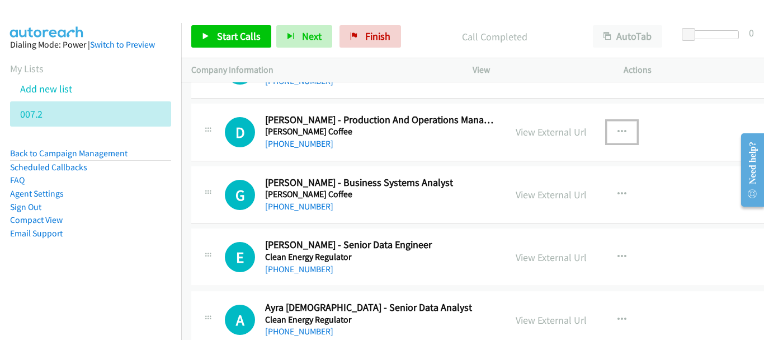
click at [632, 128] on button "button" at bounding box center [622, 132] width 30 height 22
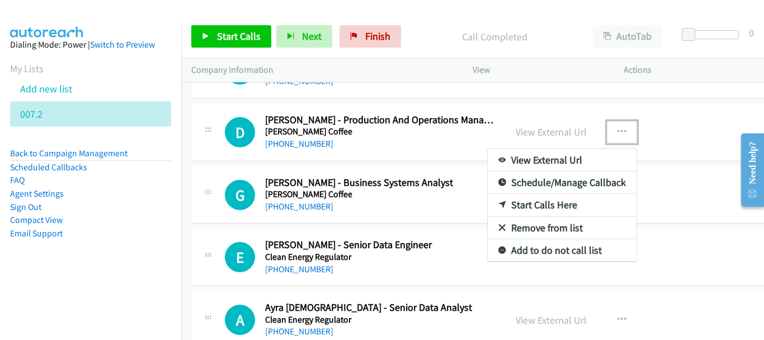
click at [555, 203] on link "Start Calls Here" at bounding box center [562, 205] width 149 height 22
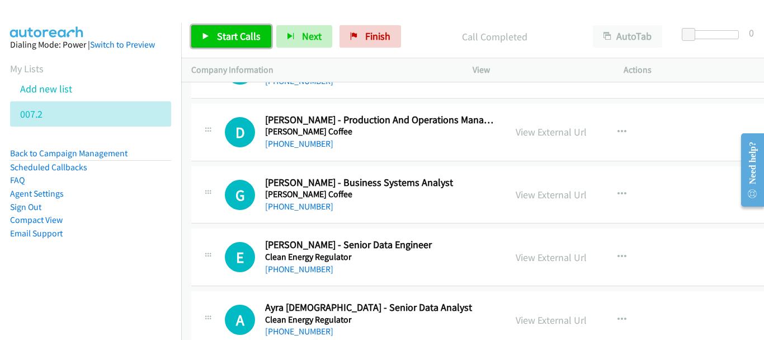
click at [214, 39] on link "Start Calls" at bounding box center [231, 36] width 80 height 22
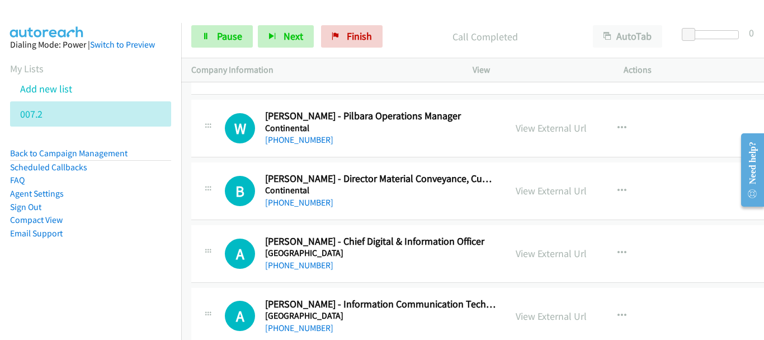
scroll to position [6492, 0]
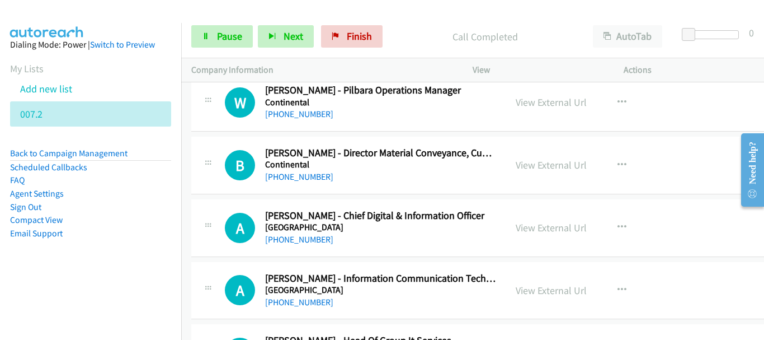
drag, startPoint x: 307, startPoint y: 113, endPoint x: 301, endPoint y: 125, distance: 13.5
click at [293, 114] on link "[PHONE_NUMBER]" at bounding box center [299, 114] width 68 height 11
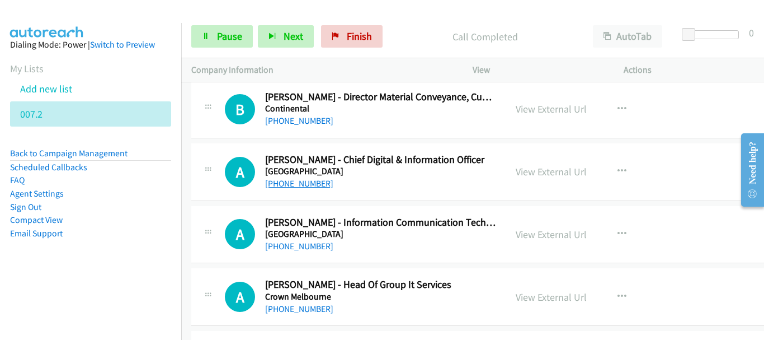
click at [308, 183] on link "[PHONE_NUMBER]" at bounding box center [299, 183] width 68 height 11
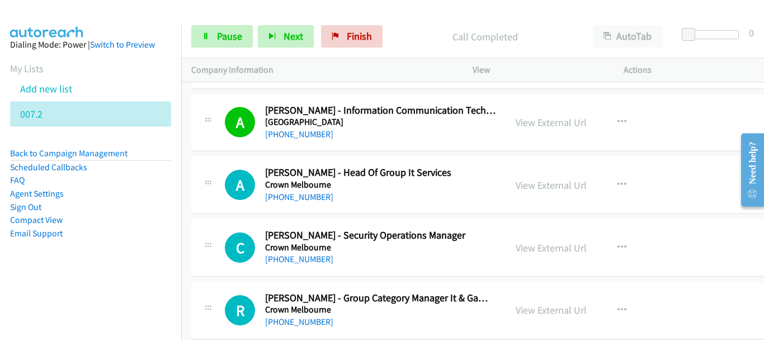
scroll to position [6715, 0]
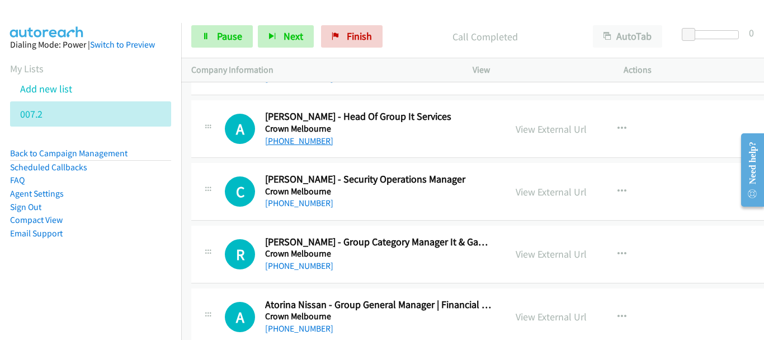
click at [295, 144] on link "[PHONE_NUMBER]" at bounding box center [299, 140] width 68 height 11
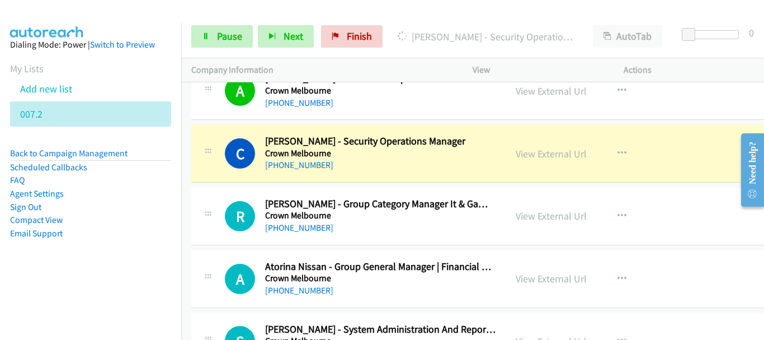
scroll to position [6771, 0]
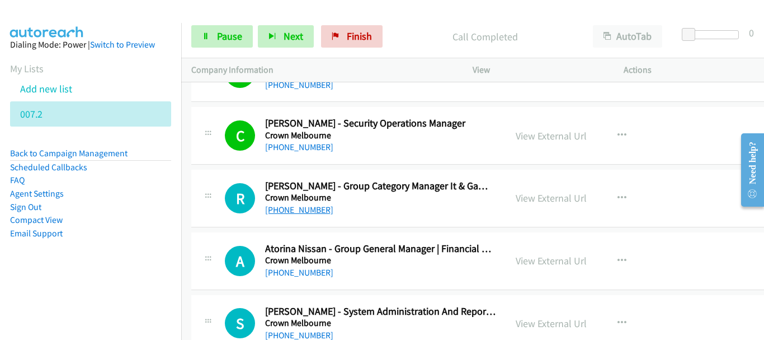
click at [283, 210] on link "[PHONE_NUMBER]" at bounding box center [299, 209] width 68 height 11
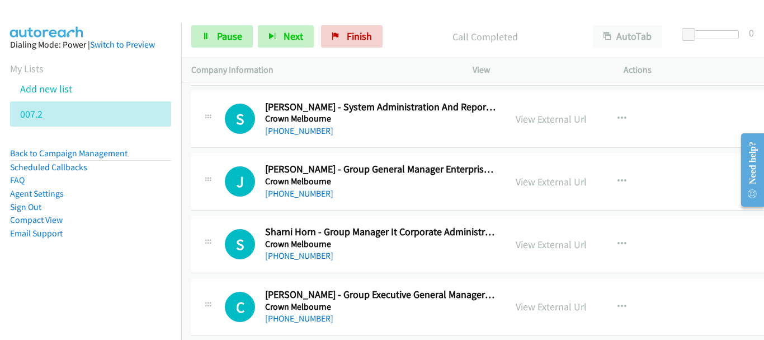
scroll to position [6995, 0]
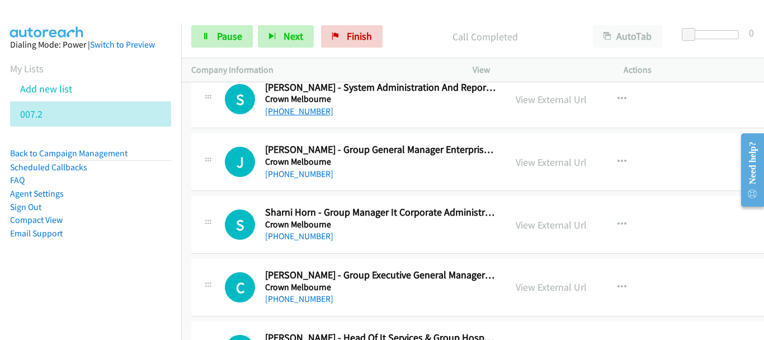
click at [311, 112] on link "[PHONE_NUMBER]" at bounding box center [299, 111] width 68 height 11
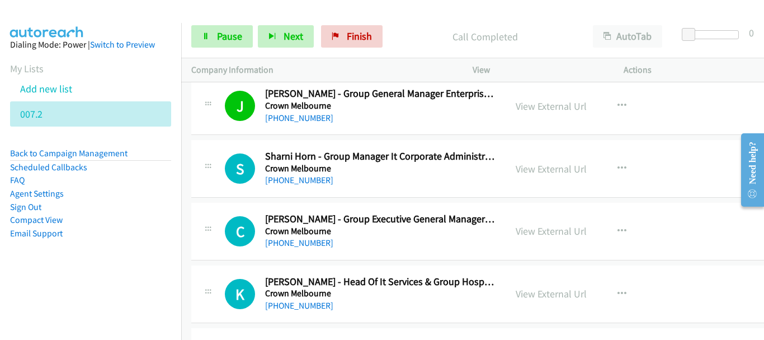
drag, startPoint x: 308, startPoint y: 179, endPoint x: 238, endPoint y: 335, distance: 171.6
click at [307, 182] on link "[PHONE_NUMBER]" at bounding box center [299, 180] width 68 height 11
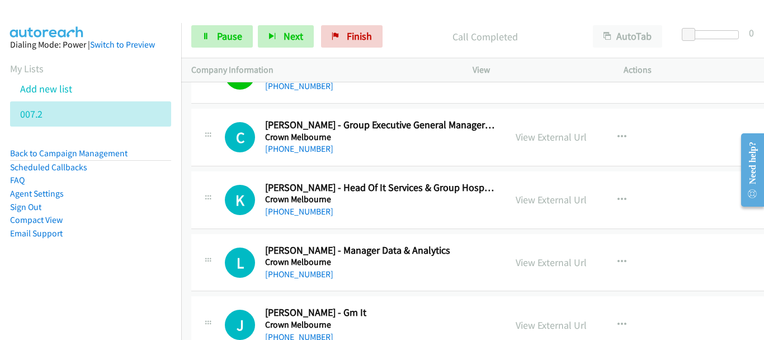
scroll to position [7163, 0]
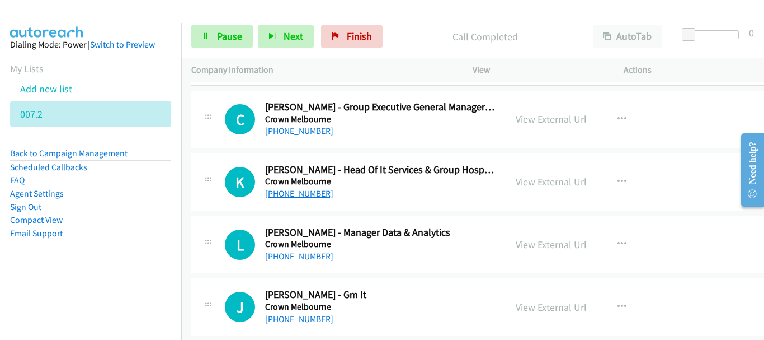
click at [301, 194] on link "[PHONE_NUMBER]" at bounding box center [299, 193] width 68 height 11
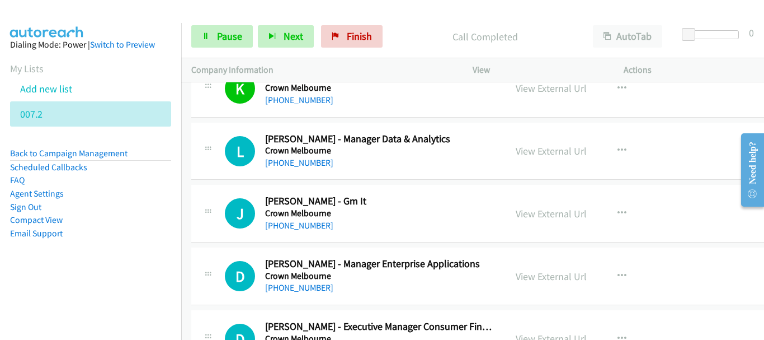
scroll to position [7275, 0]
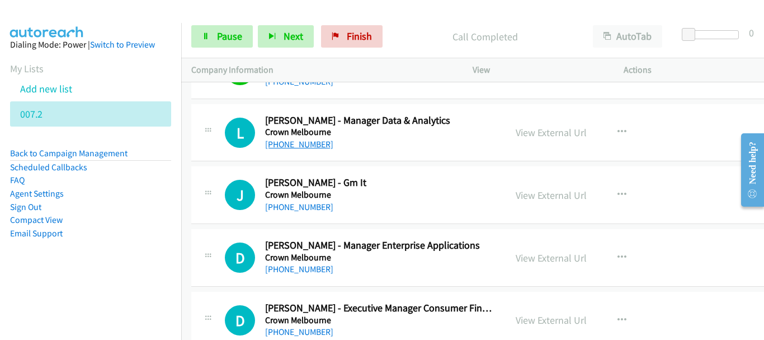
drag, startPoint x: 299, startPoint y: 147, endPoint x: 276, endPoint y: 148, distance: 23.5
click at [296, 144] on link "[PHONE_NUMBER]" at bounding box center [299, 144] width 68 height 11
click at [293, 208] on link "[PHONE_NUMBER]" at bounding box center [299, 206] width 68 height 11
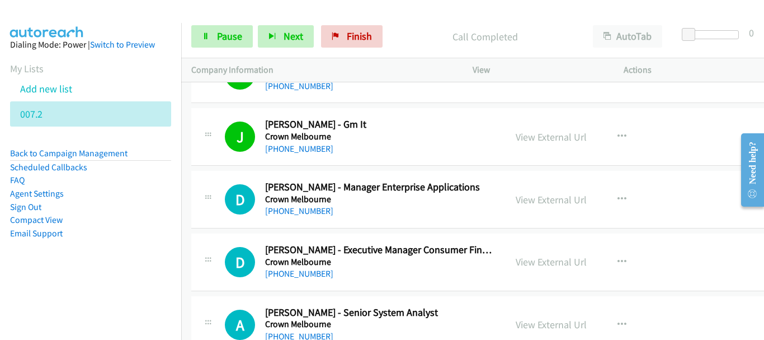
scroll to position [7387, 0]
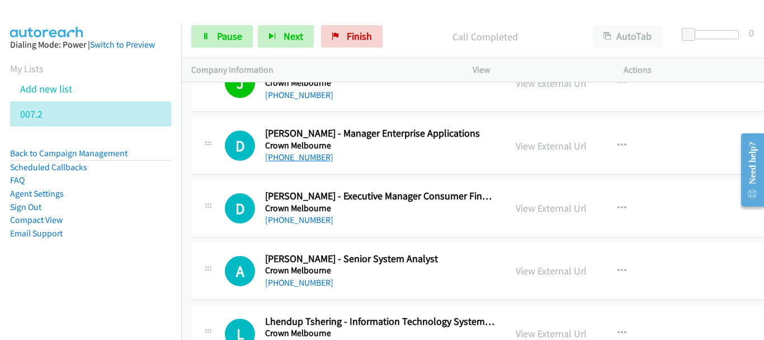
click at [300, 162] on link "[PHONE_NUMBER]" at bounding box center [299, 157] width 68 height 11
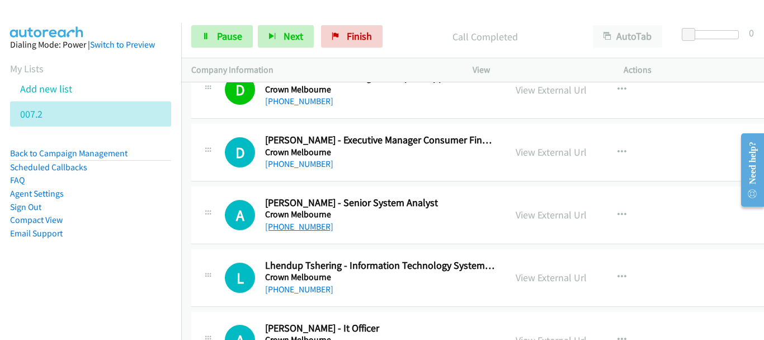
click at [303, 226] on link "[PHONE_NUMBER]" at bounding box center [299, 226] width 68 height 11
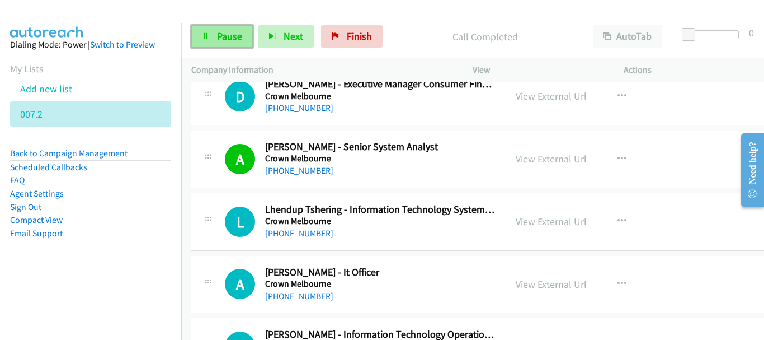
click at [216, 32] on link "Pause" at bounding box center [222, 36] width 62 height 22
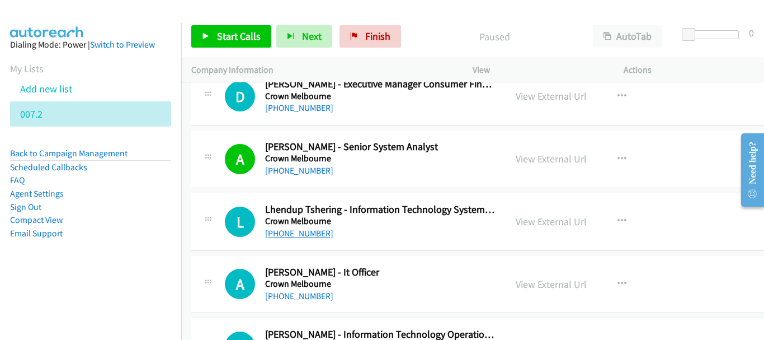
click at [275, 233] on link "[PHONE_NUMBER]" at bounding box center [299, 233] width 68 height 11
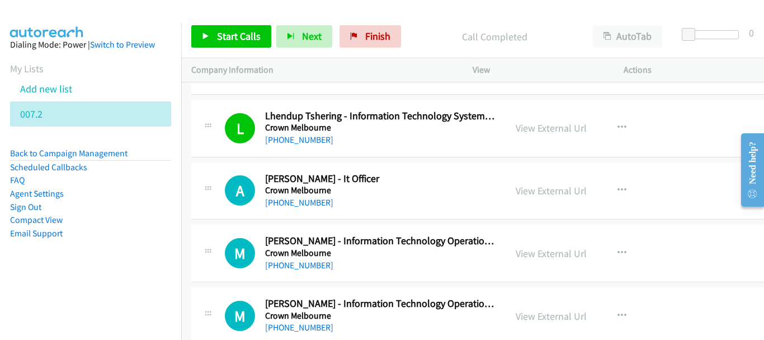
scroll to position [7611, 0]
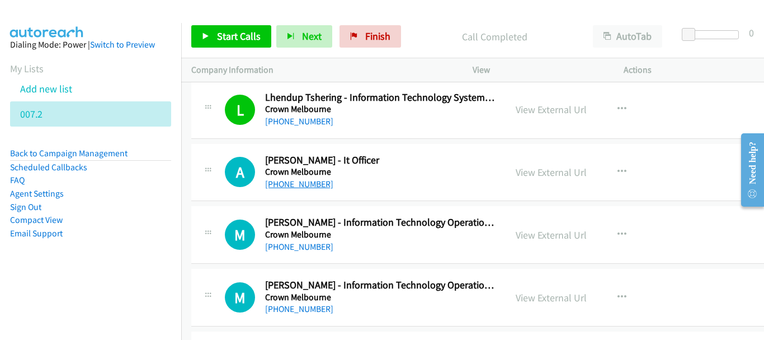
click at [295, 184] on link "[PHONE_NUMBER]" at bounding box center [299, 184] width 68 height 11
